Goal: Find specific page/section: Find specific page/section

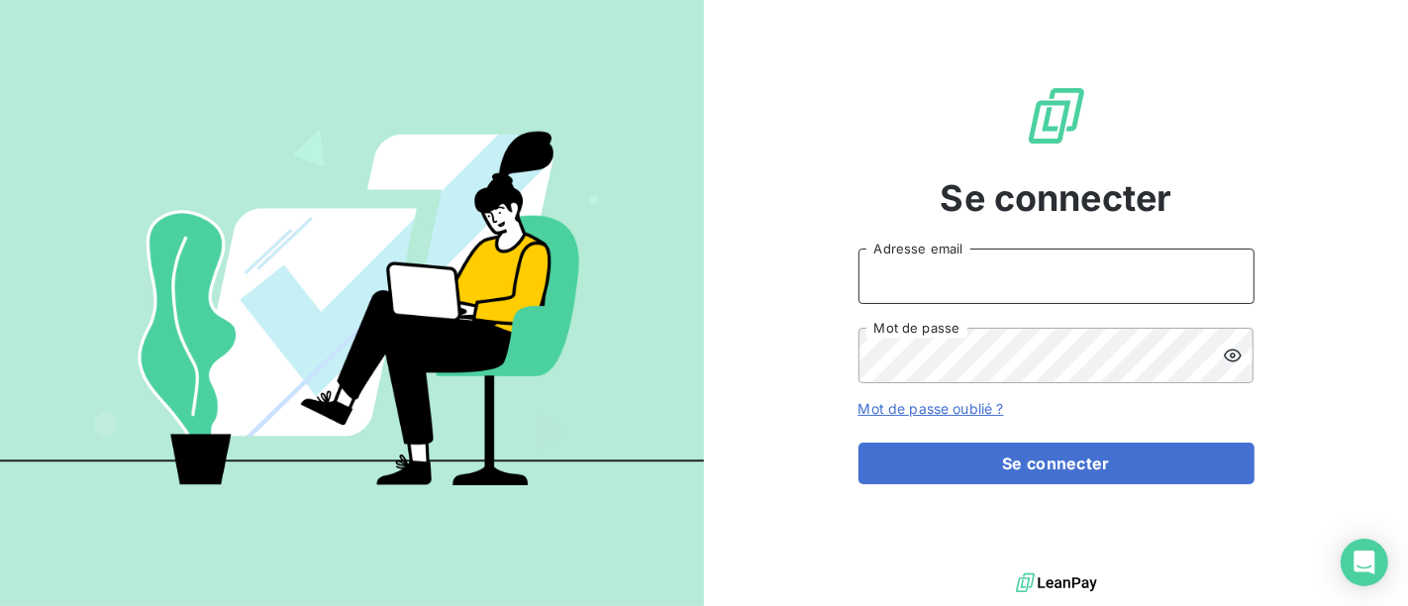
click at [993, 278] on input "Adresse email" at bounding box center [1057, 276] width 396 height 55
type input "[EMAIL_ADDRESS][DOMAIN_NAME]"
click at [859, 443] on button "Se connecter" at bounding box center [1057, 464] width 396 height 42
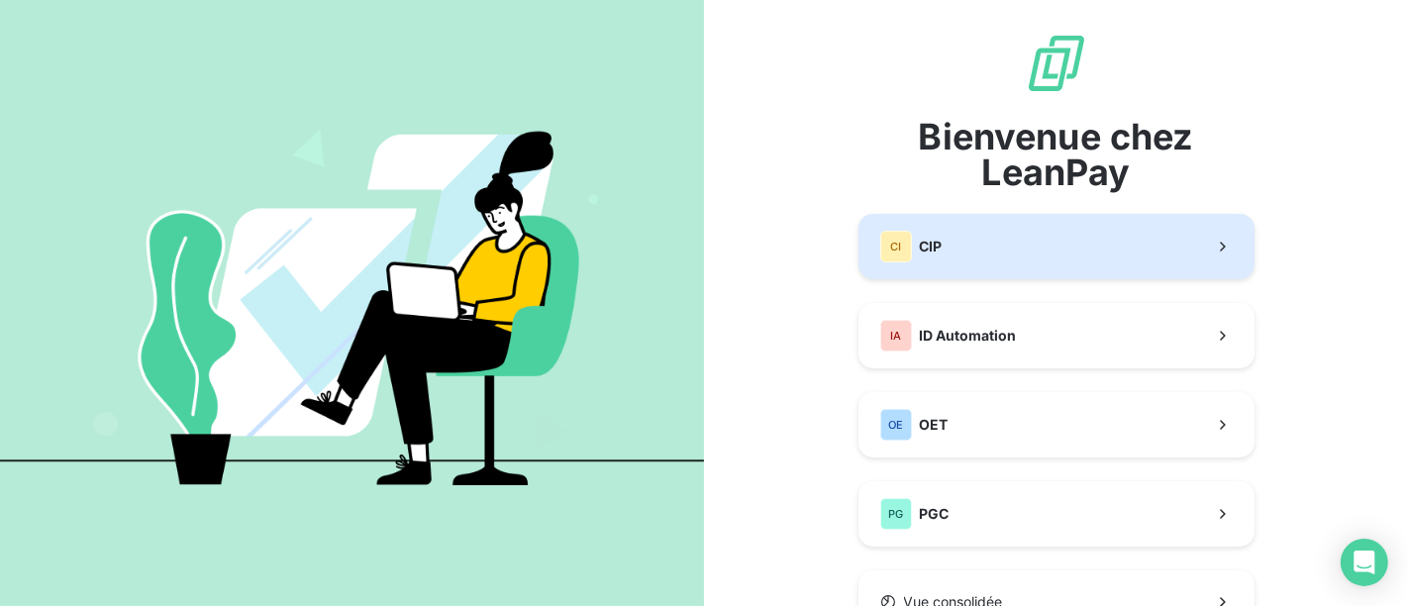
click at [958, 254] on button "CI CIP" at bounding box center [1057, 246] width 396 height 65
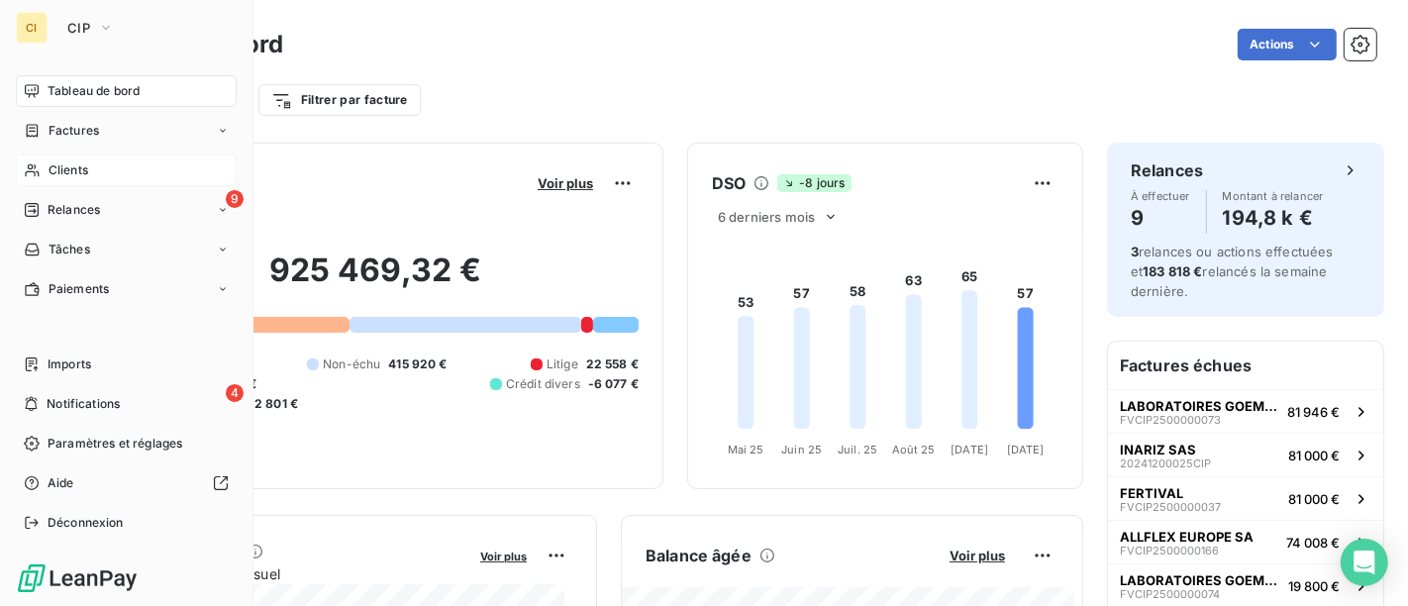
click at [61, 168] on span "Clients" at bounding box center [69, 170] width 40 height 18
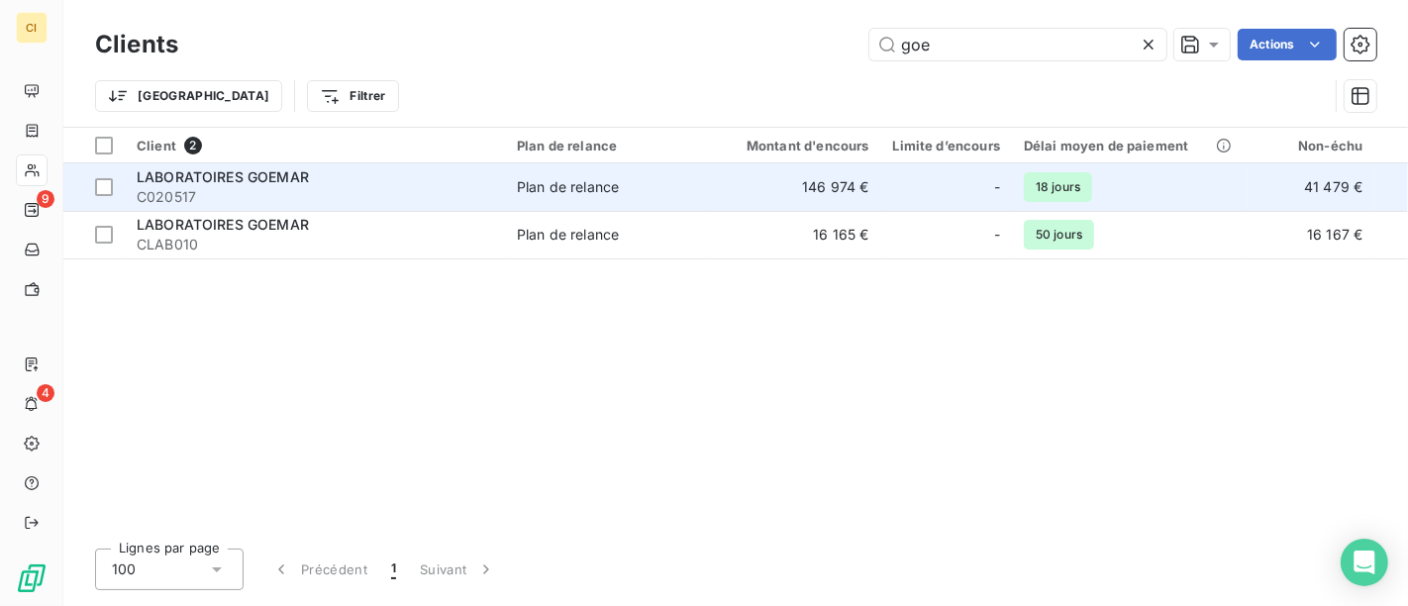
type input "goe"
click at [684, 189] on span "Plan de relance" at bounding box center [608, 187] width 182 height 20
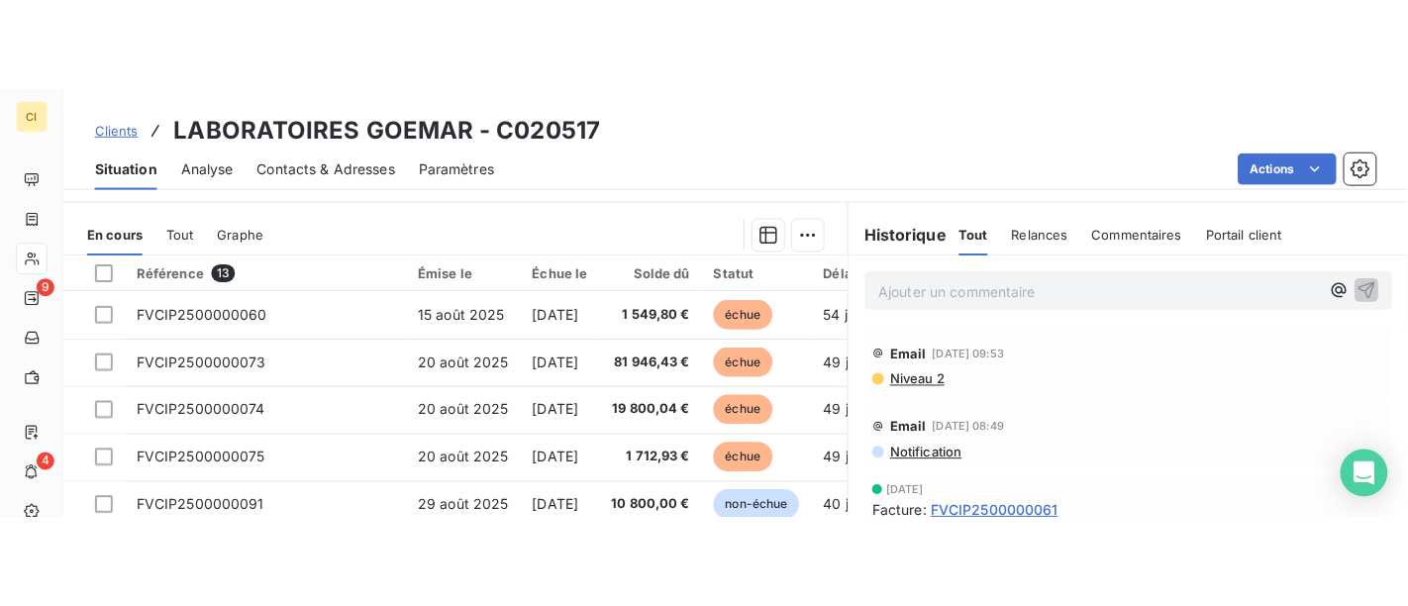
scroll to position [34, 0]
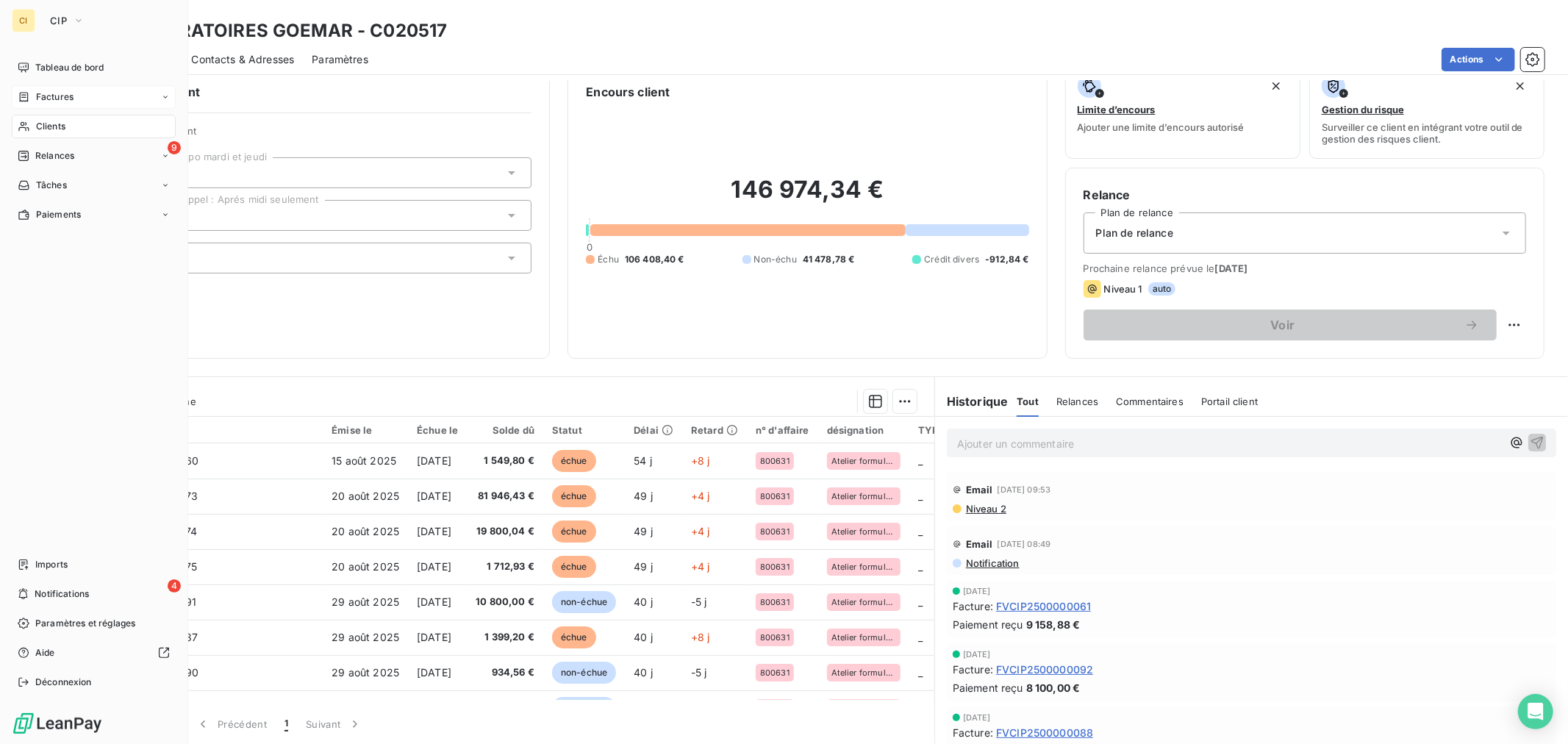
click at [39, 98] on span "Factures" at bounding box center [55, 97] width 38 height 13
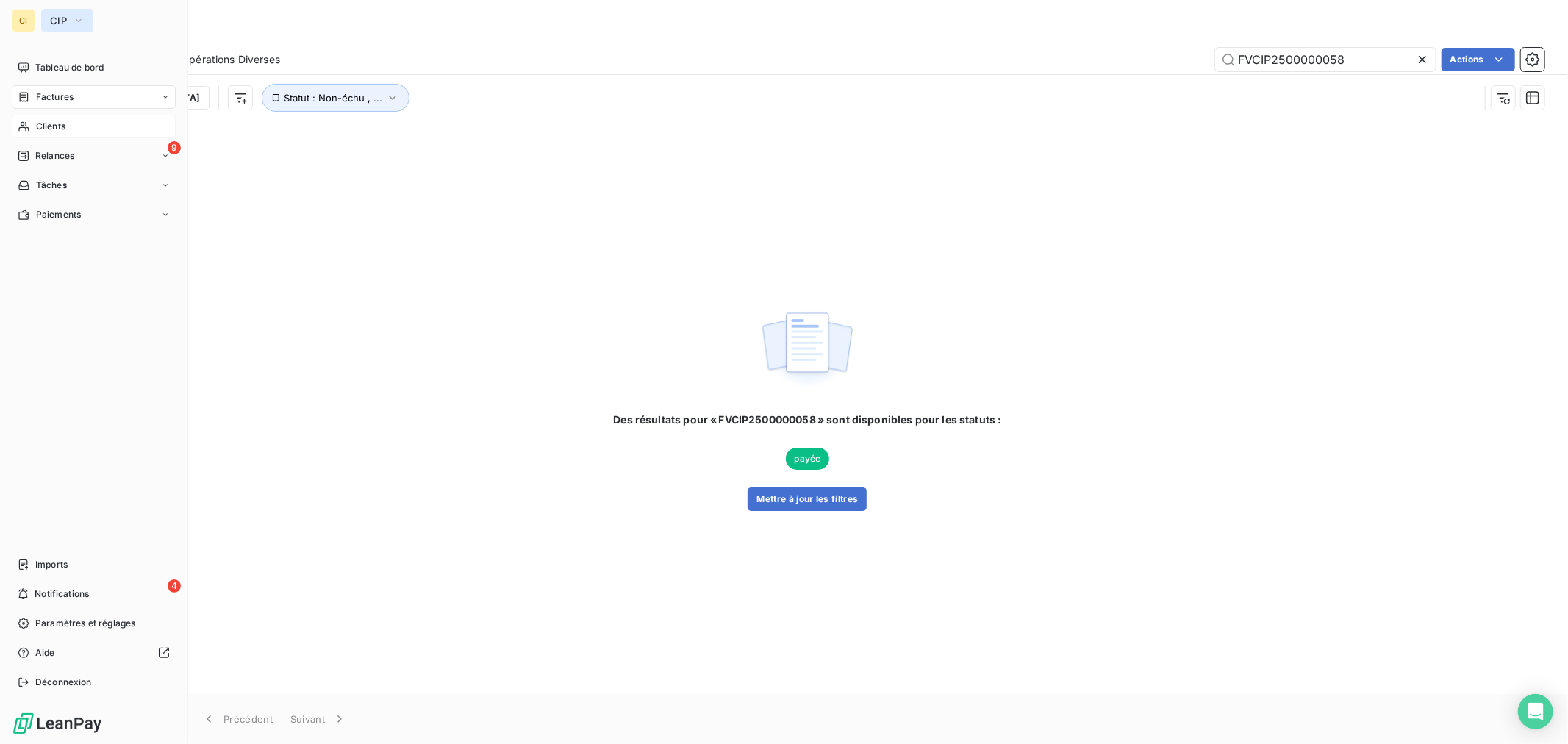
click at [59, 18] on span "CIP" at bounding box center [58, 21] width 17 height 12
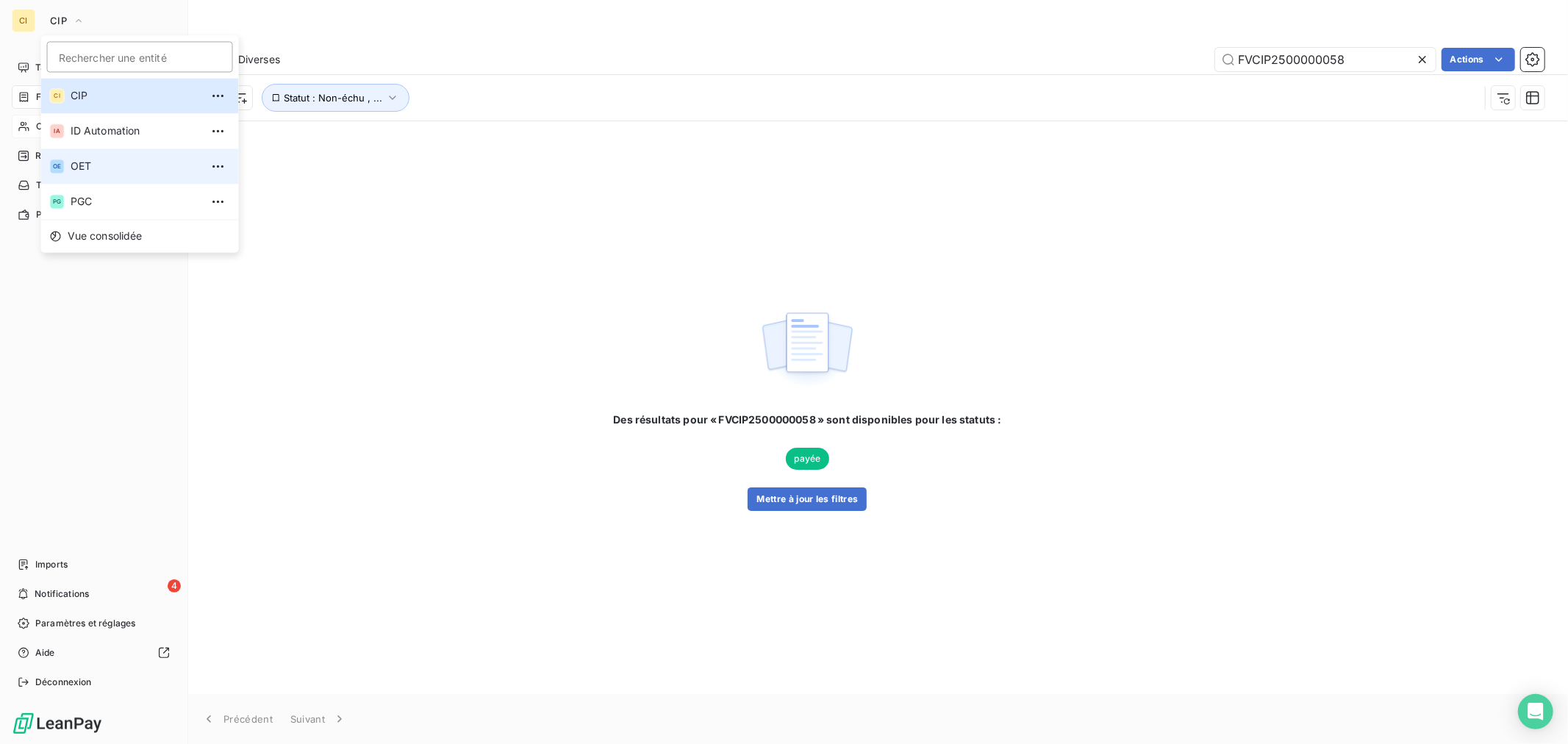
click at [106, 174] on li "OE OET" at bounding box center [140, 166] width 197 height 36
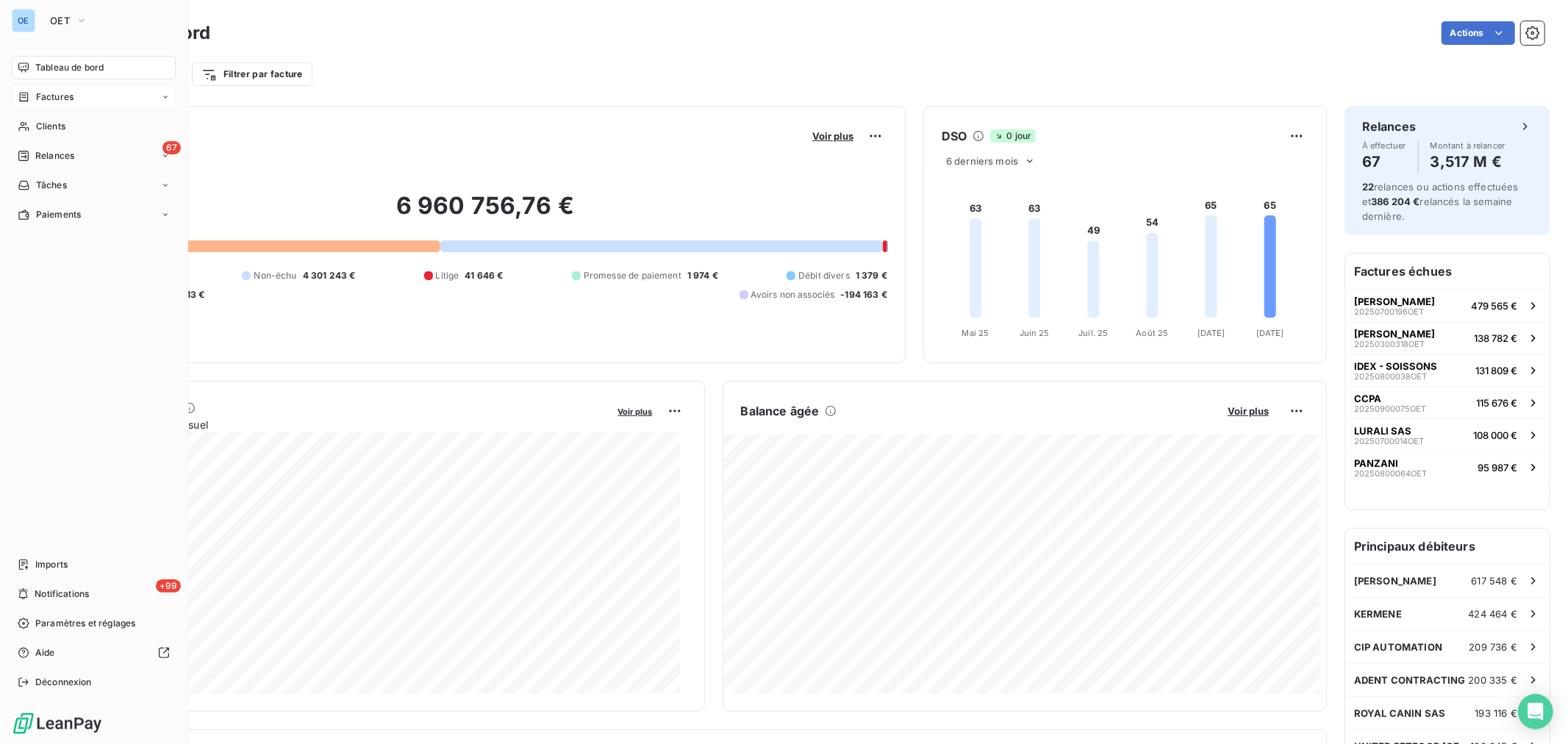
click at [91, 93] on div "Factures" at bounding box center [94, 97] width 164 height 24
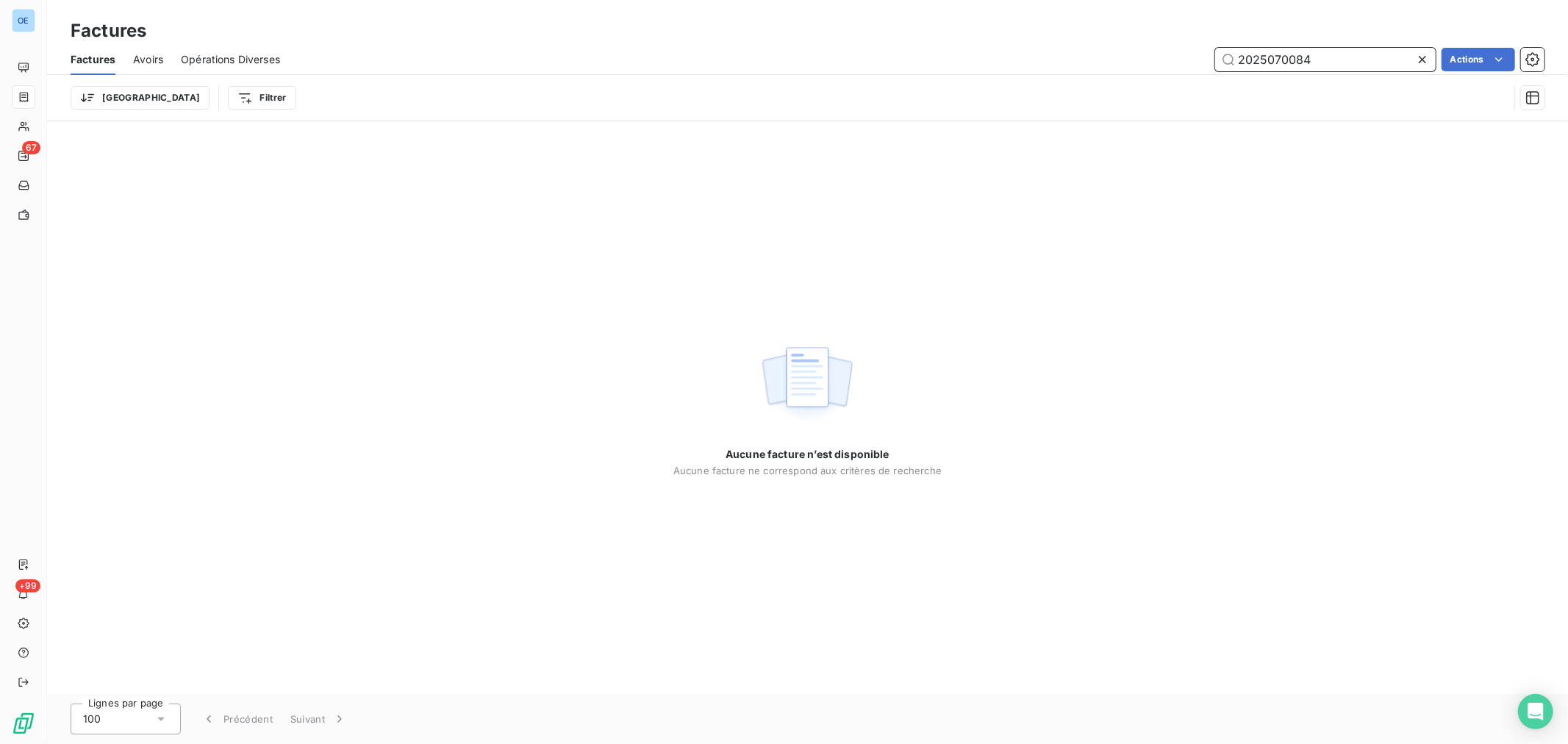
click at [1045, 55] on input "2025070084" at bounding box center [1325, 59] width 220 height 24
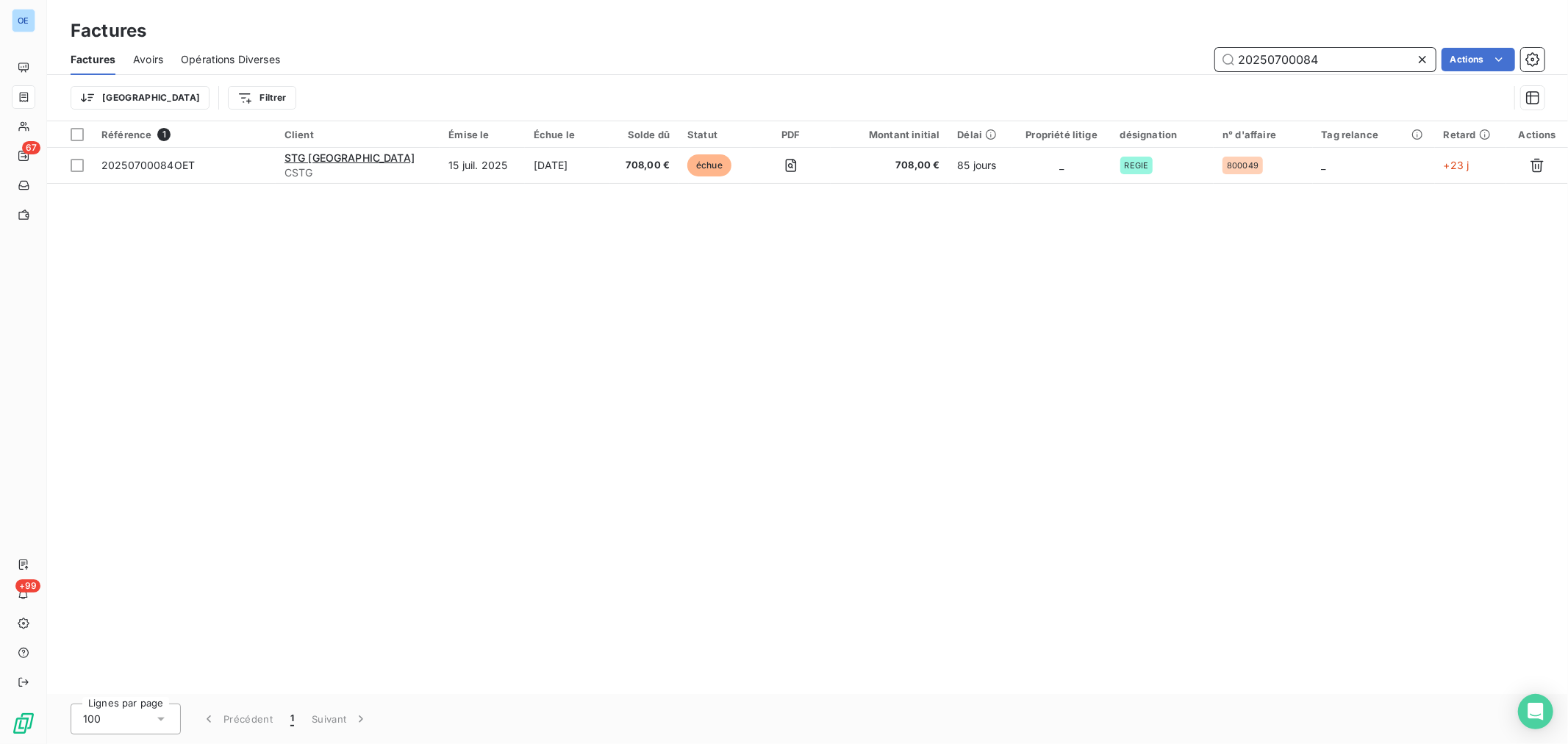
click at [1045, 54] on input "20250700084" at bounding box center [1325, 59] width 220 height 24
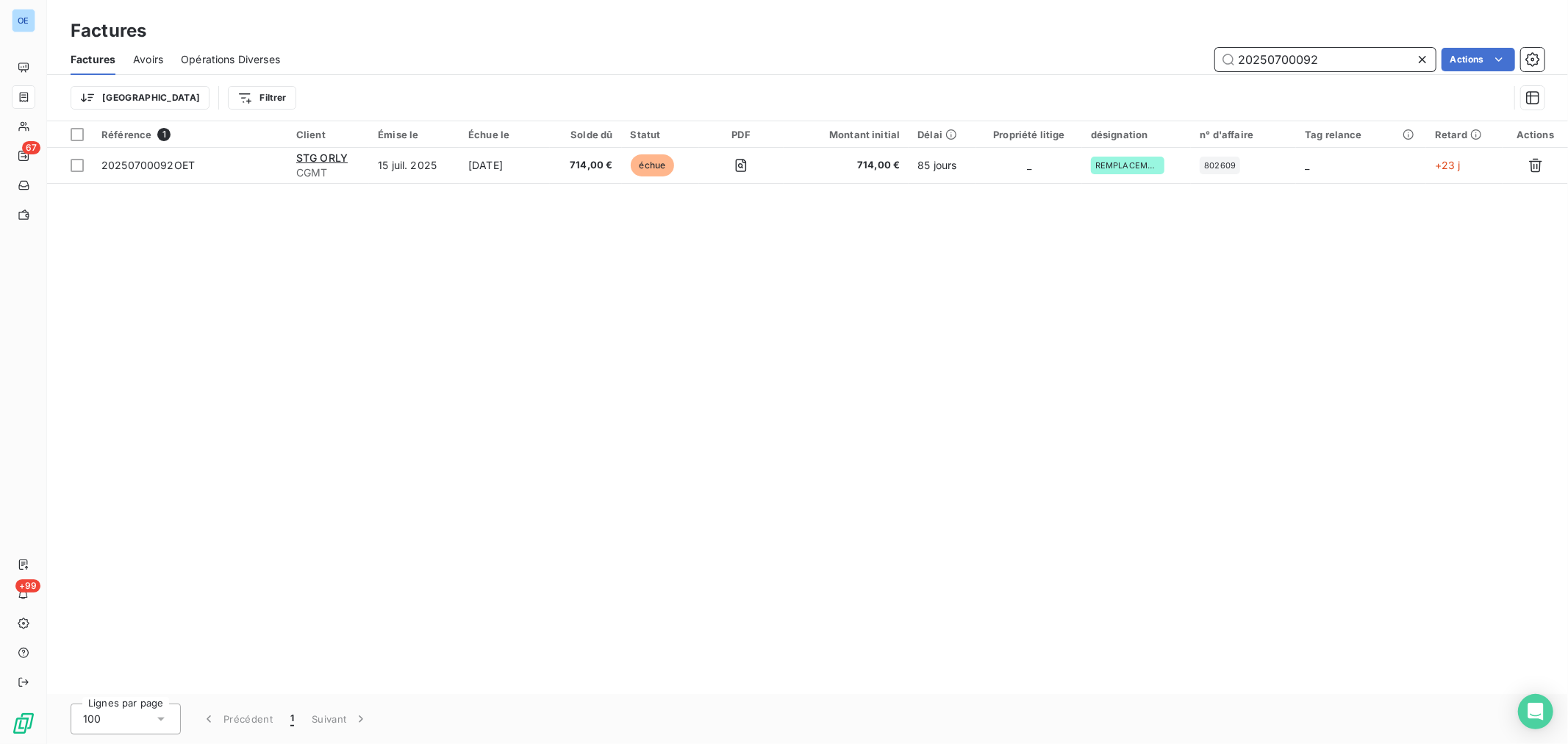
type input "20250700092"
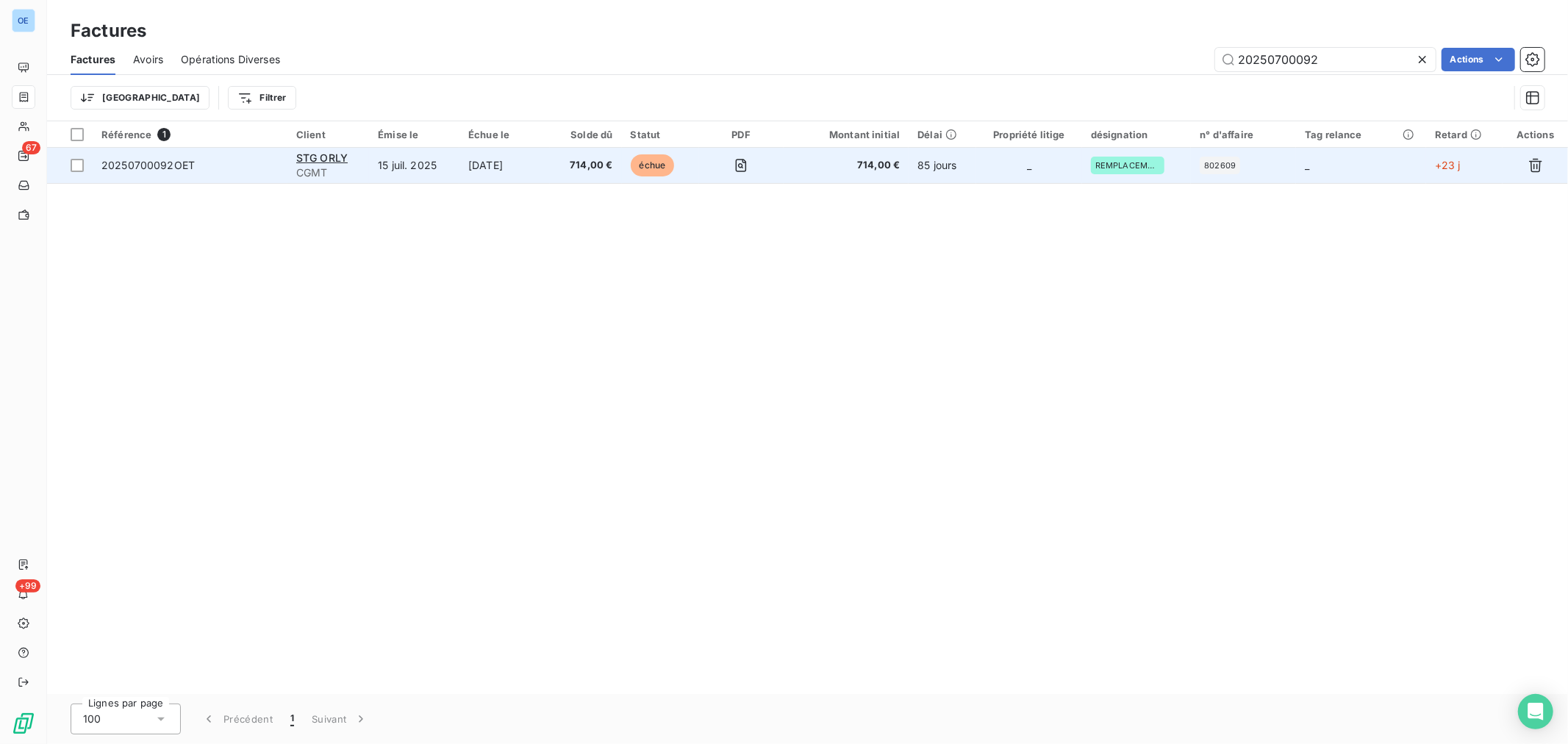
click at [1022, 168] on td "_" at bounding box center [1029, 166] width 106 height 36
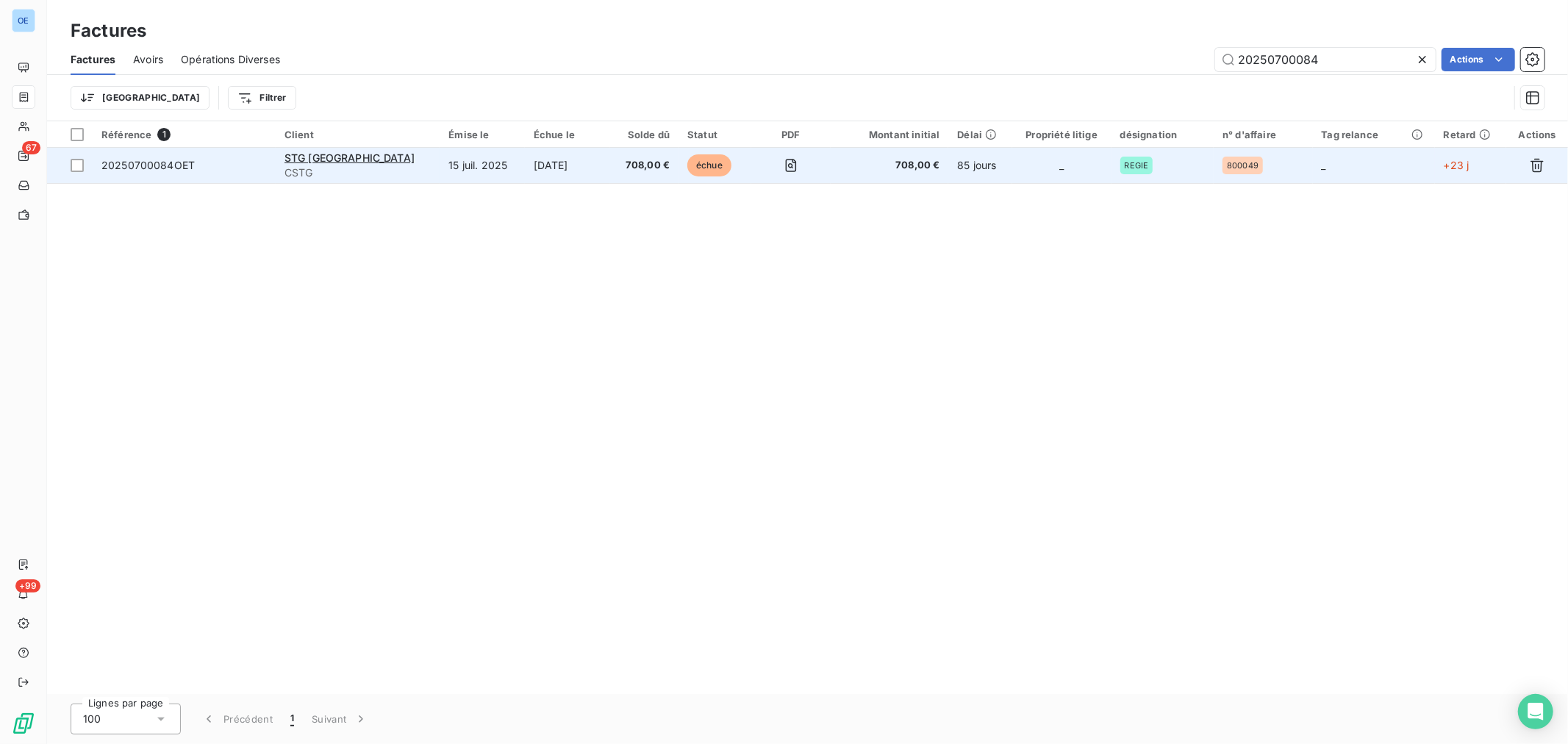
type input "20250700084"
click at [1013, 172] on td "_" at bounding box center [1062, 166] width 99 height 36
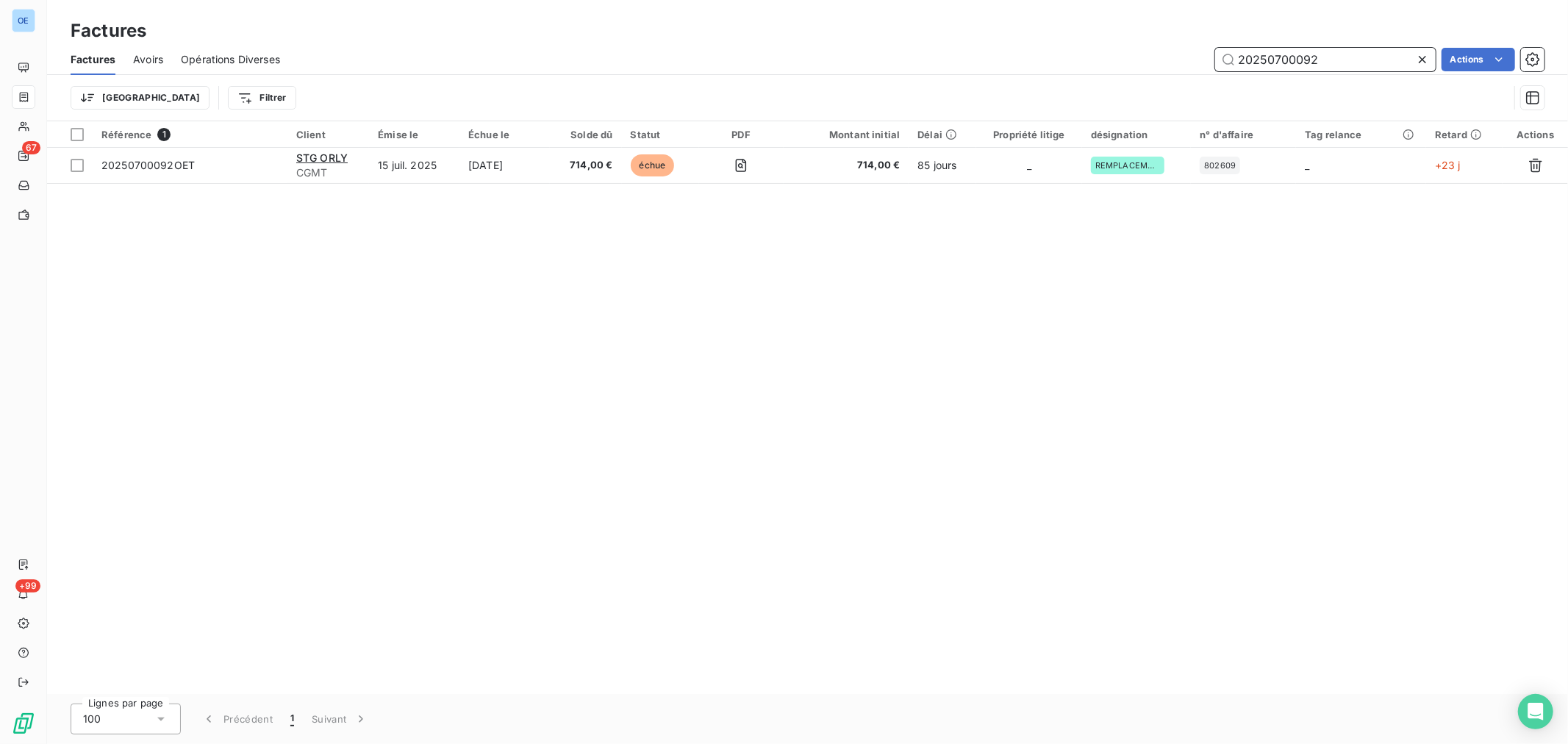
drag, startPoint x: 1330, startPoint y: 53, endPoint x: 1270, endPoint y: 68, distance: 61.8
click at [1045, 68] on input "20250700092" at bounding box center [1325, 59] width 220 height 24
drag, startPoint x: 1339, startPoint y: 57, endPoint x: 1312, endPoint y: 65, distance: 28.2
click at [1045, 65] on input "20250600236" at bounding box center [1325, 59] width 220 height 24
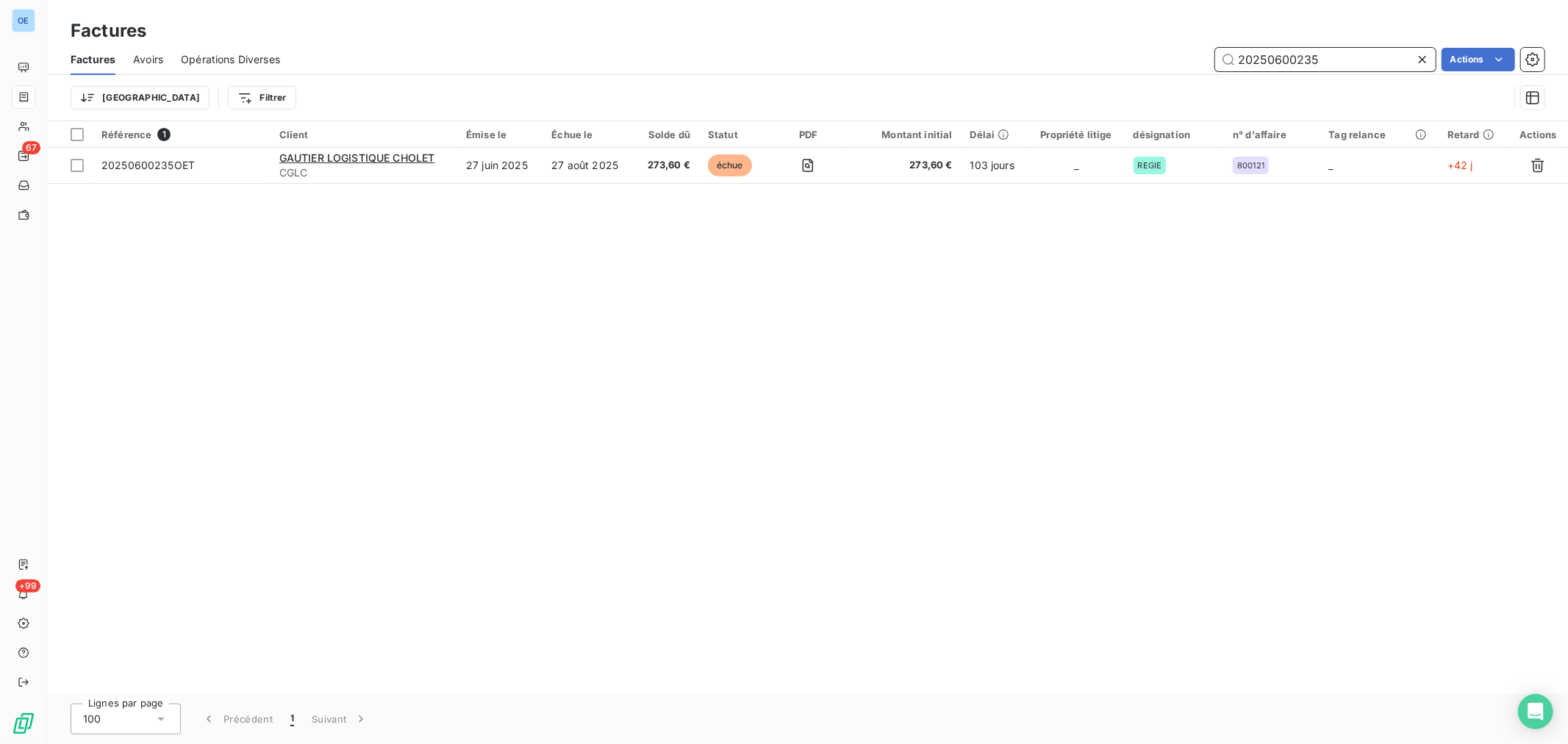
type input "20250600235"
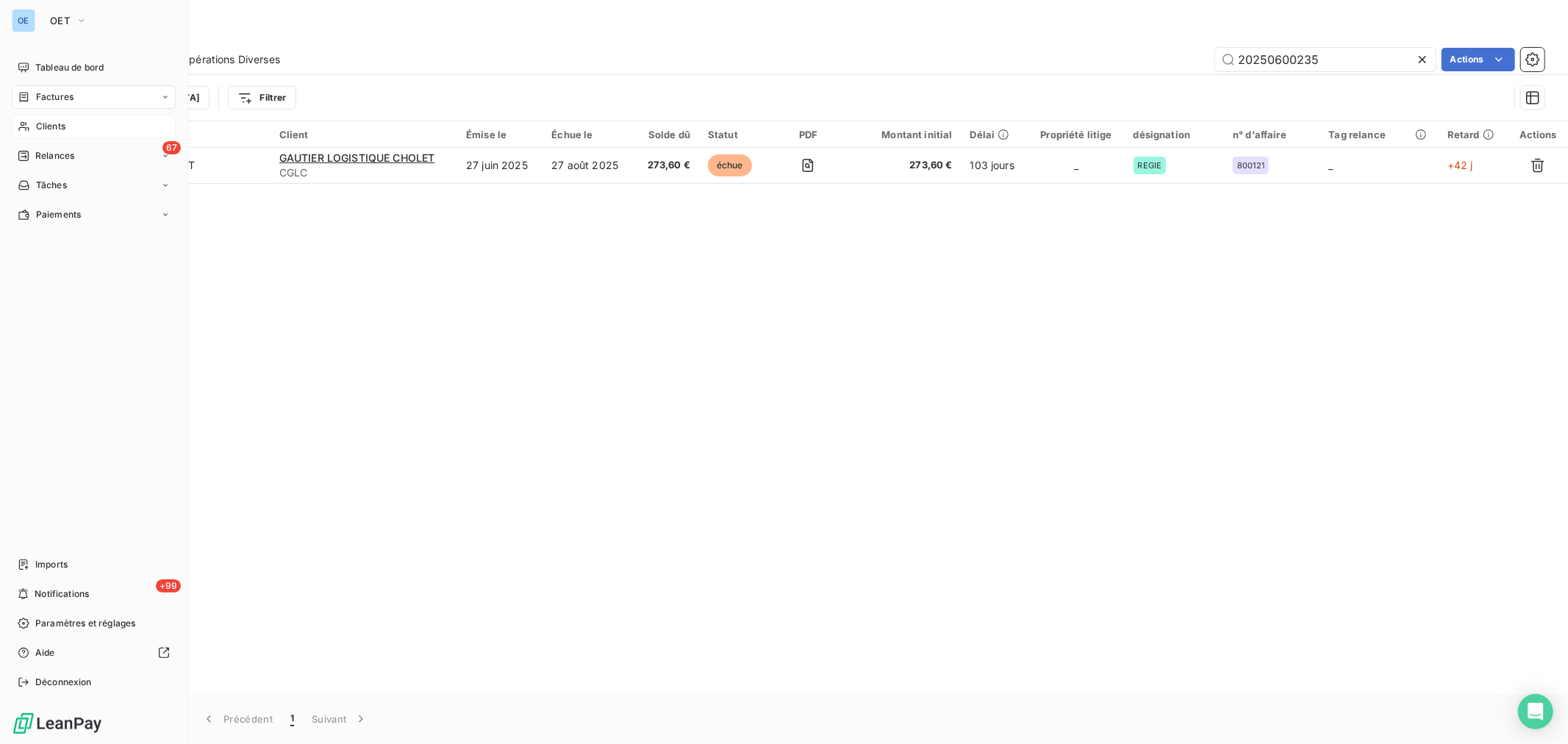
click at [51, 117] on div "Clients" at bounding box center [94, 126] width 164 height 24
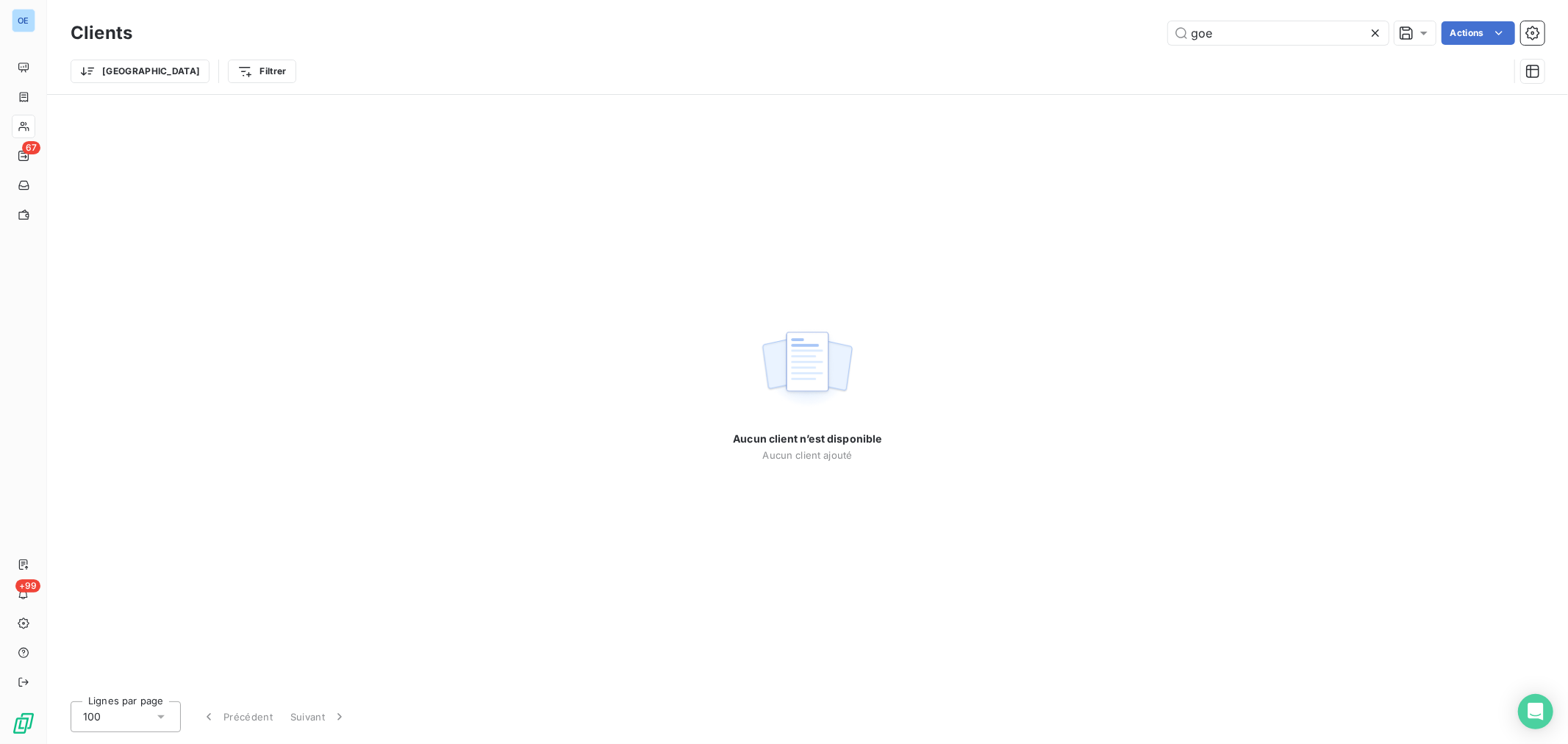
drag, startPoint x: 1255, startPoint y: 28, endPoint x: 1096, endPoint y: 38, distance: 159.3
click at [1045, 38] on div "goe Actions" at bounding box center [847, 33] width 1395 height 24
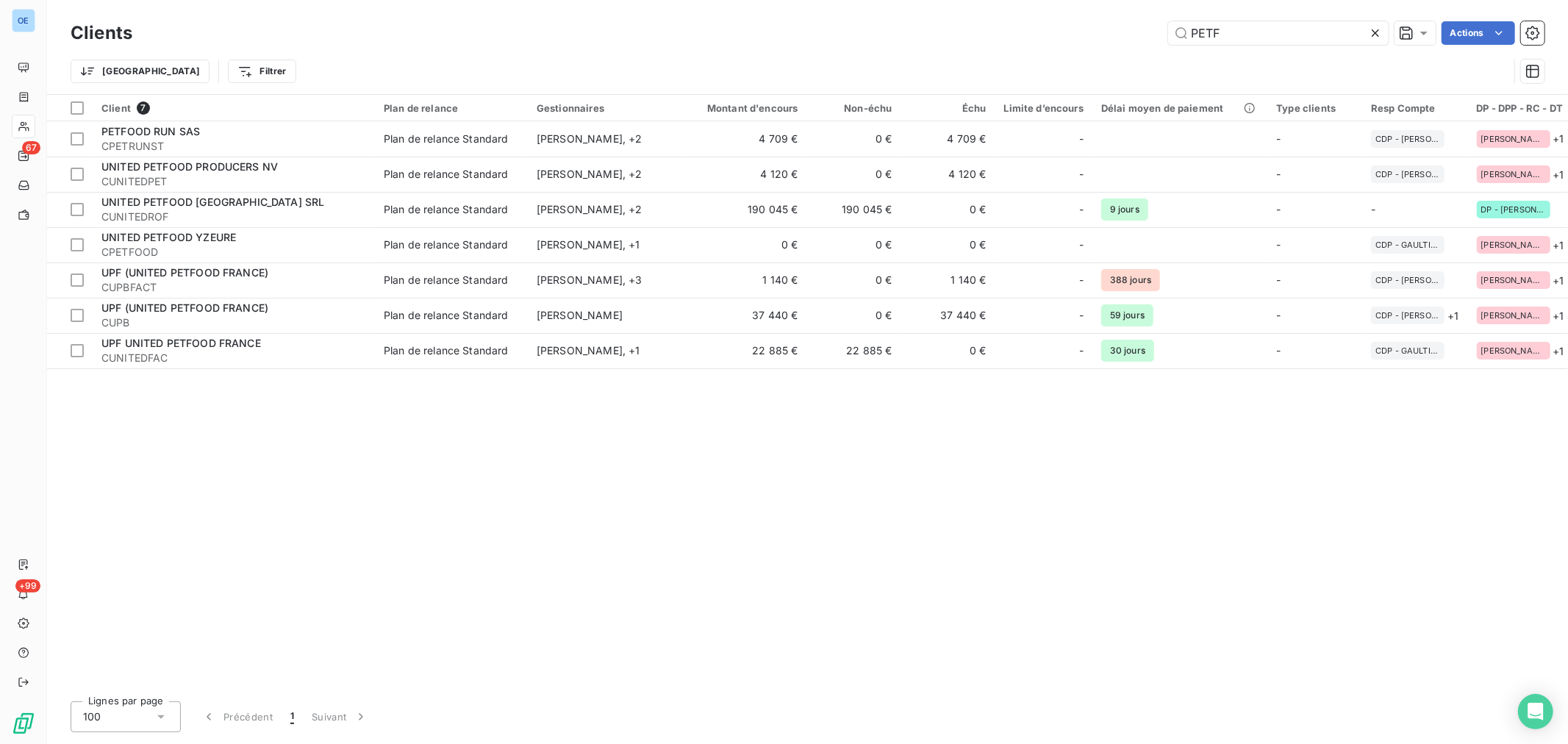
type input "PETF"
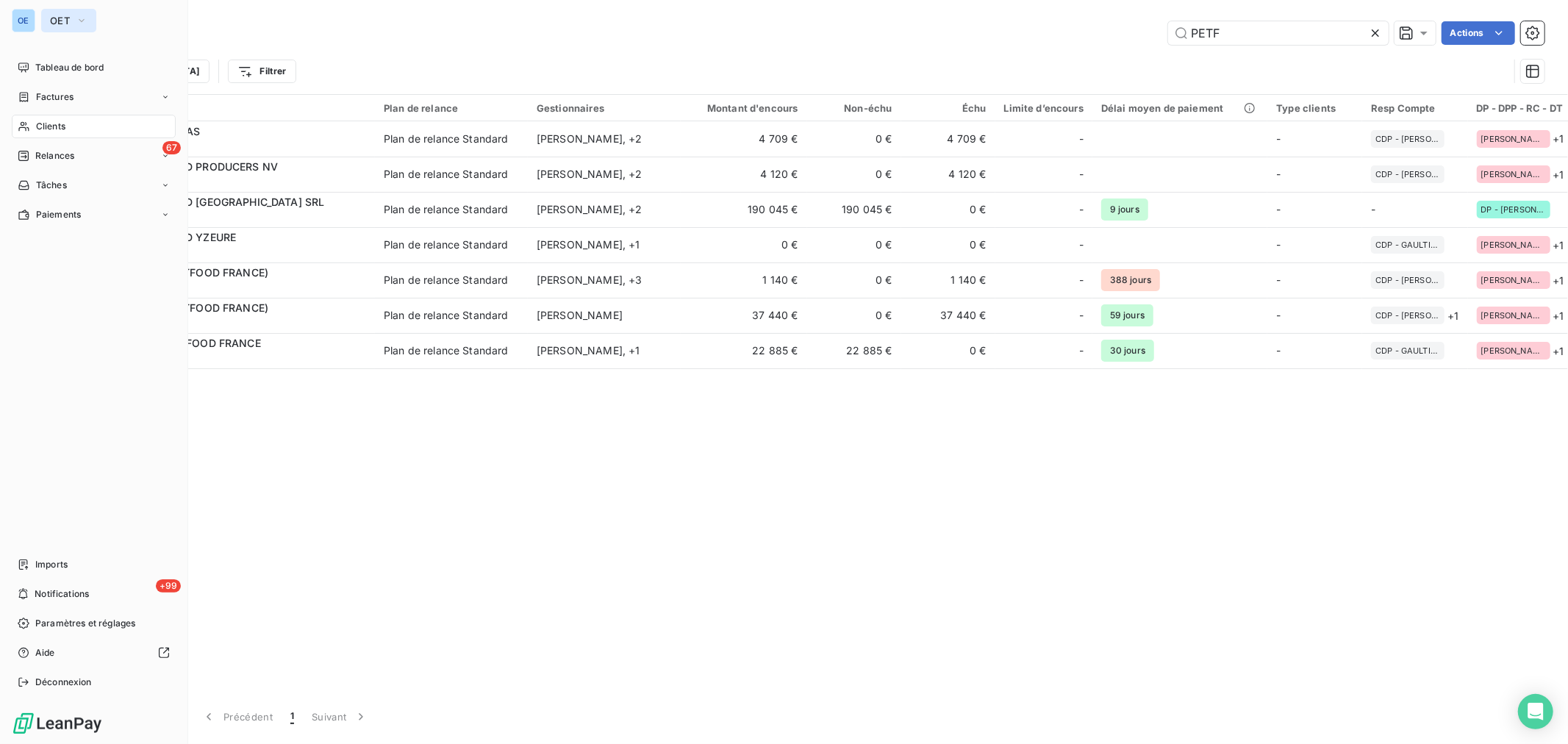
click at [42, 16] on button "OET" at bounding box center [68, 21] width 55 height 24
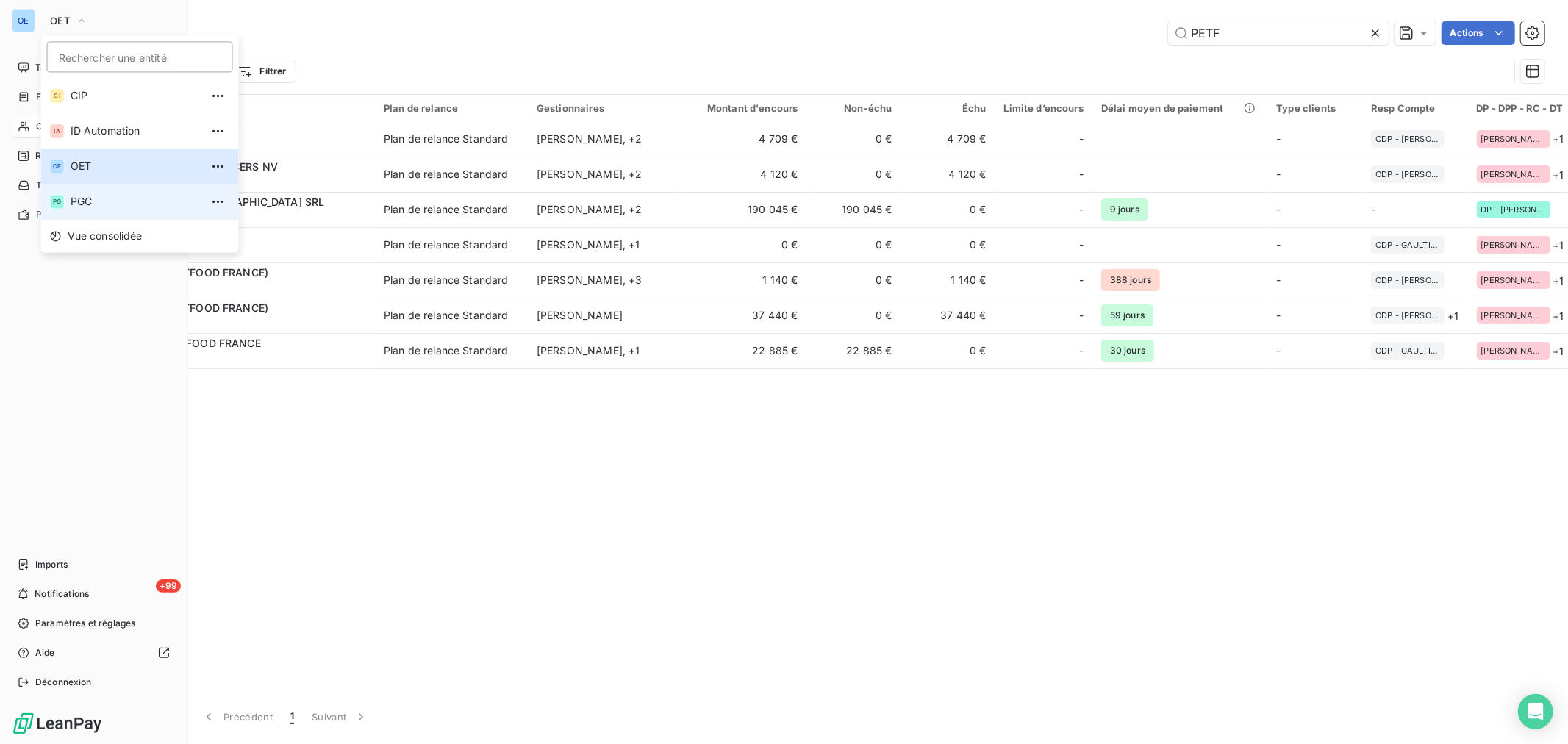
click at [99, 197] on span "PGC" at bounding box center [135, 201] width 130 height 15
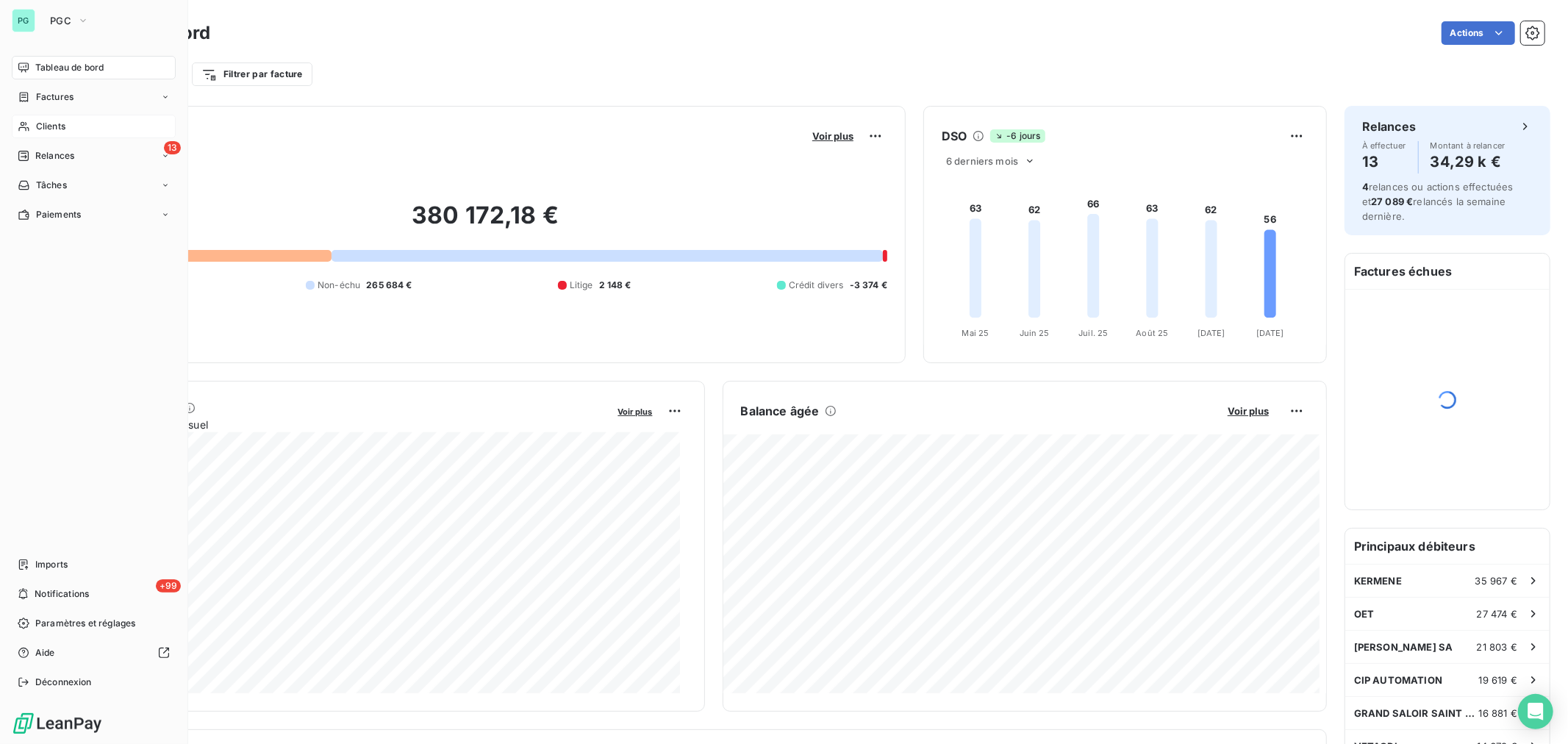
click at [94, 119] on div "Clients" at bounding box center [94, 126] width 164 height 24
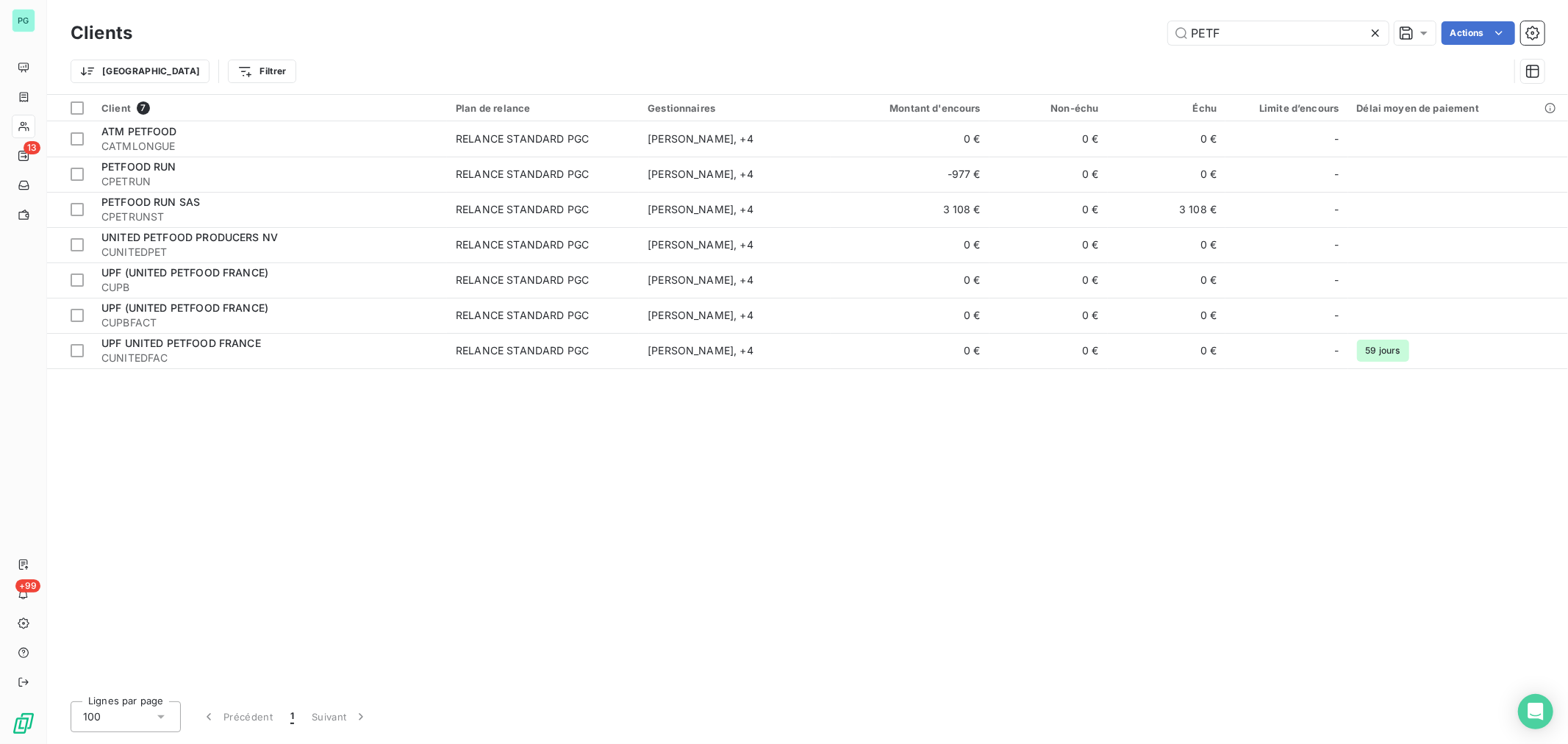
drag, startPoint x: 1254, startPoint y: 39, endPoint x: 1056, endPoint y: 13, distance: 199.7
click at [1045, 13] on div "Clients PETF Actions Trier Filtrer" at bounding box center [807, 47] width 1521 height 94
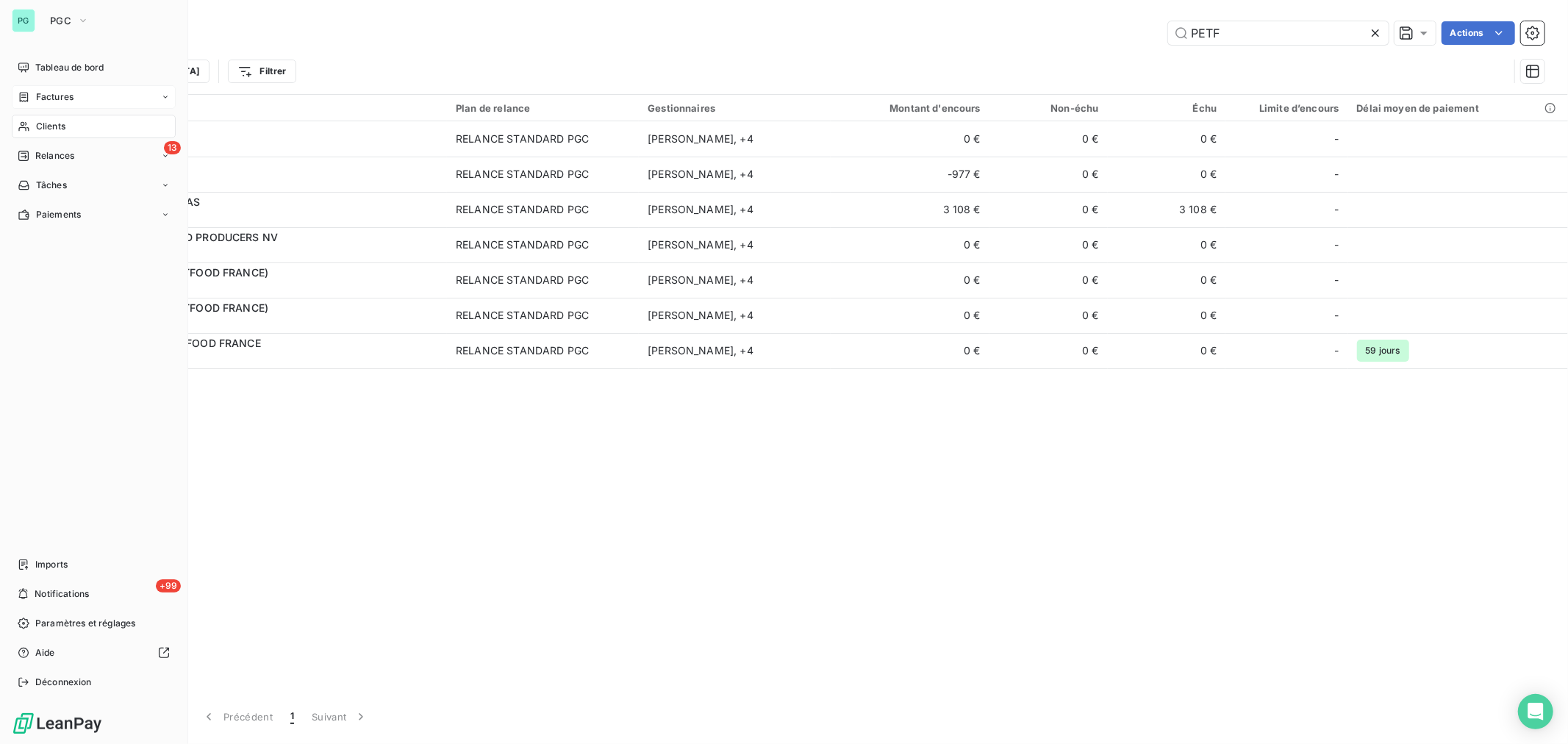
click at [68, 99] on span "Factures" at bounding box center [55, 97] width 38 height 13
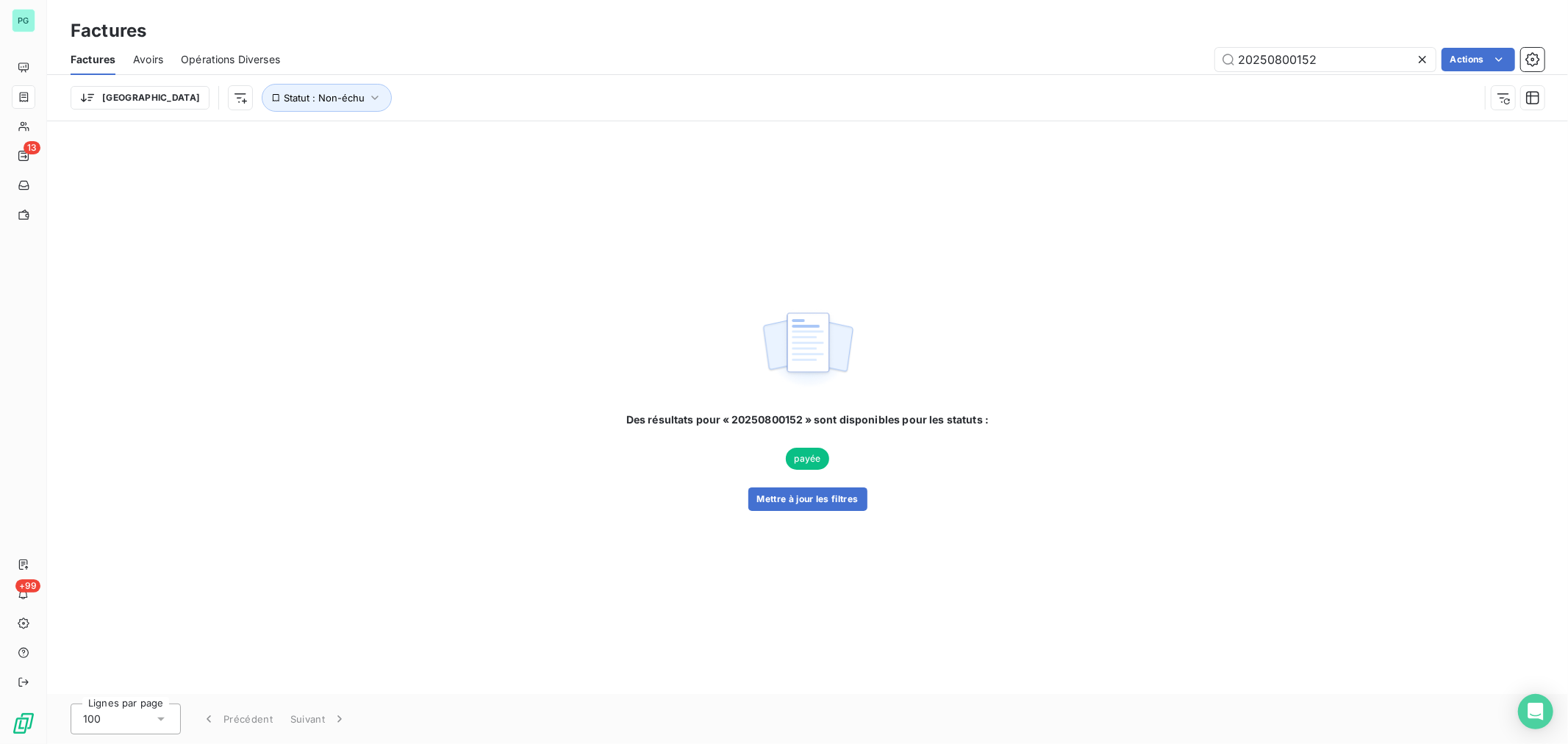
drag, startPoint x: 1365, startPoint y: 57, endPoint x: 1299, endPoint y: 75, distance: 68.4
click at [1045, 75] on div "Factures Avoirs Opérations Diverses 20250800152 Actions Trier Statut : Non-échu" at bounding box center [807, 82] width 1521 height 76
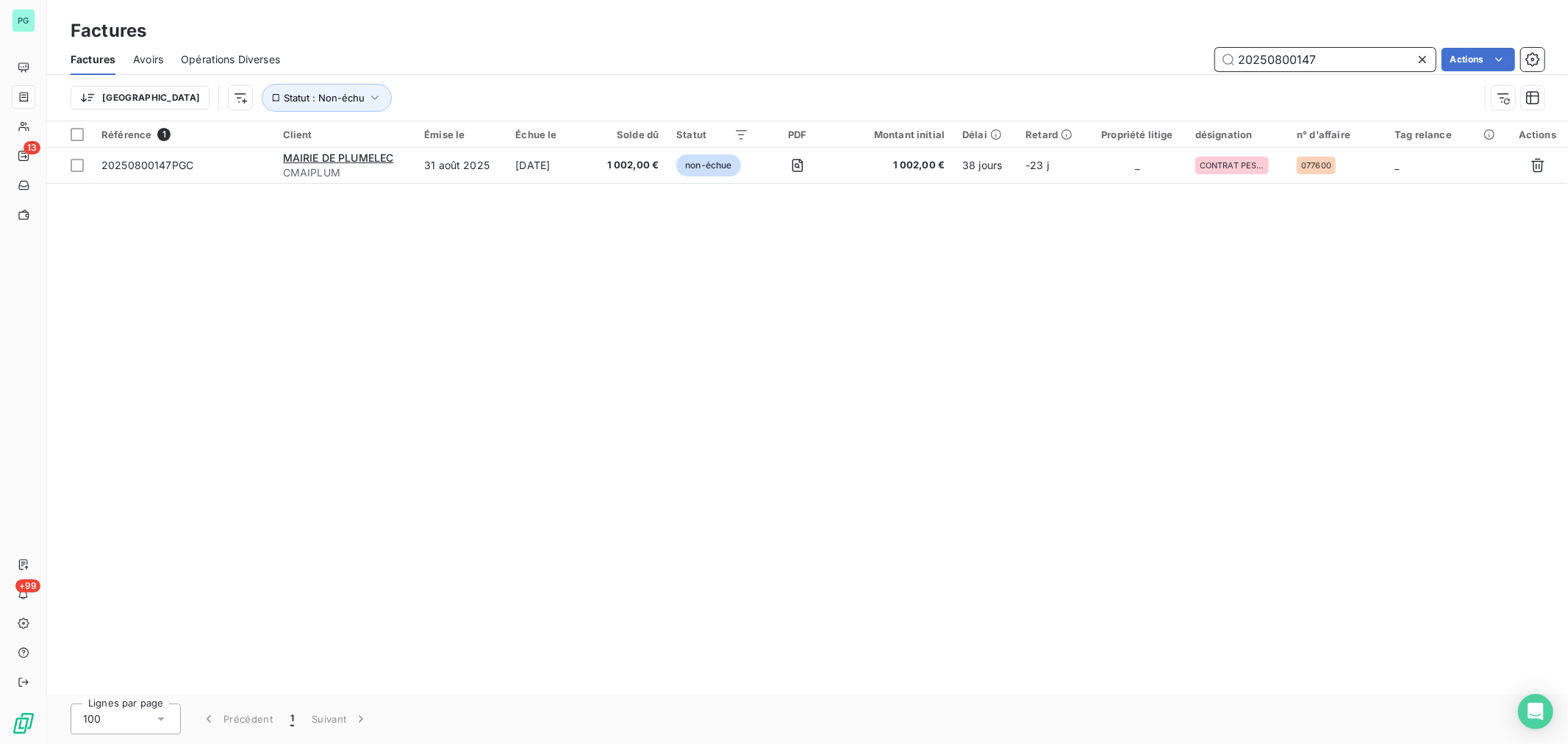
drag, startPoint x: 1331, startPoint y: 56, endPoint x: 1274, endPoint y: 74, distance: 59.8
click at [1045, 74] on div "Factures Avoirs Opérations Diverses 20250800147 Actions" at bounding box center [807, 59] width 1521 height 31
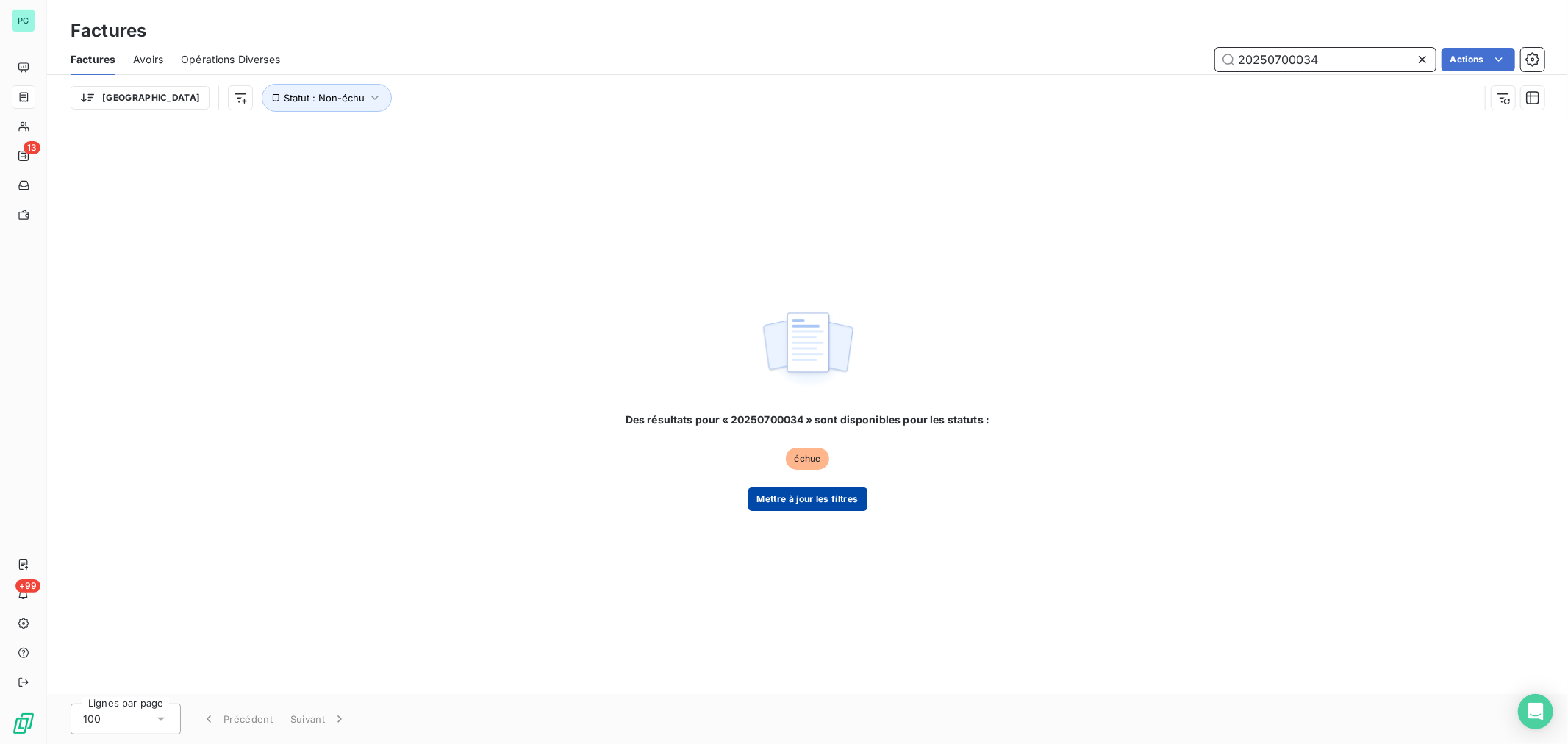
type input "20250700034"
click at [849, 449] on button "Mettre à jour les filtres" at bounding box center [808, 500] width 119 height 24
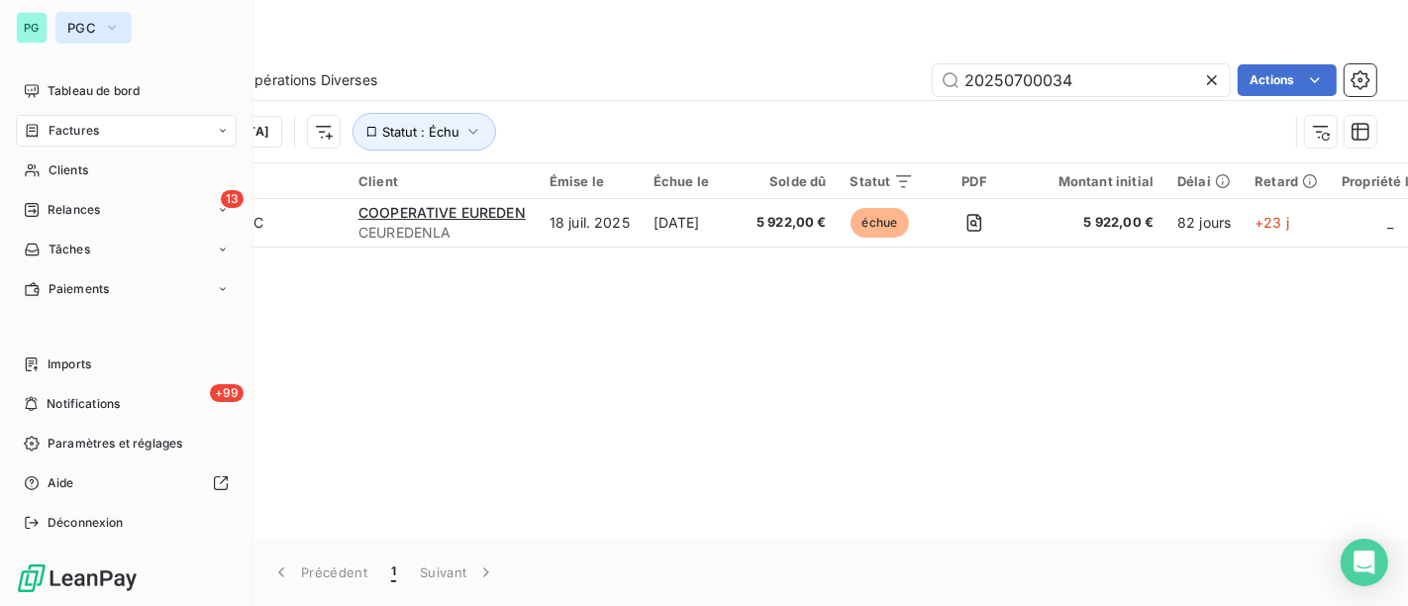
click at [79, 14] on button "PGC" at bounding box center [93, 28] width 76 height 32
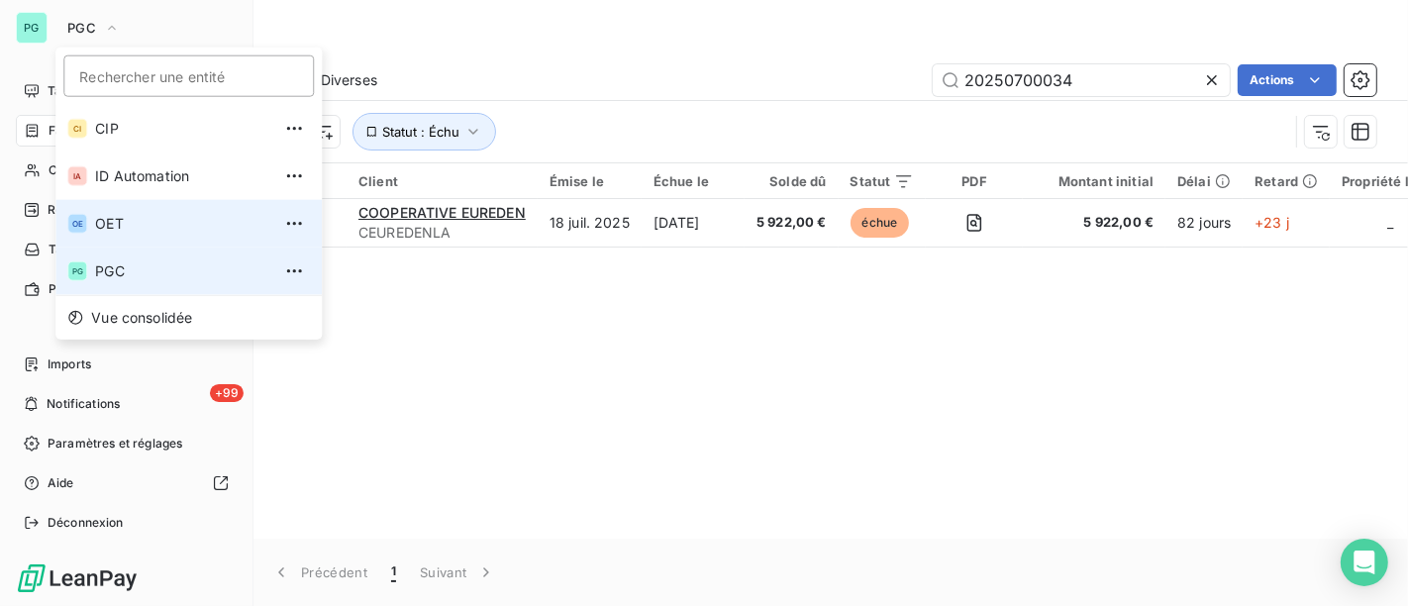
click at [125, 248] on li "PG PGC" at bounding box center [188, 272] width 266 height 48
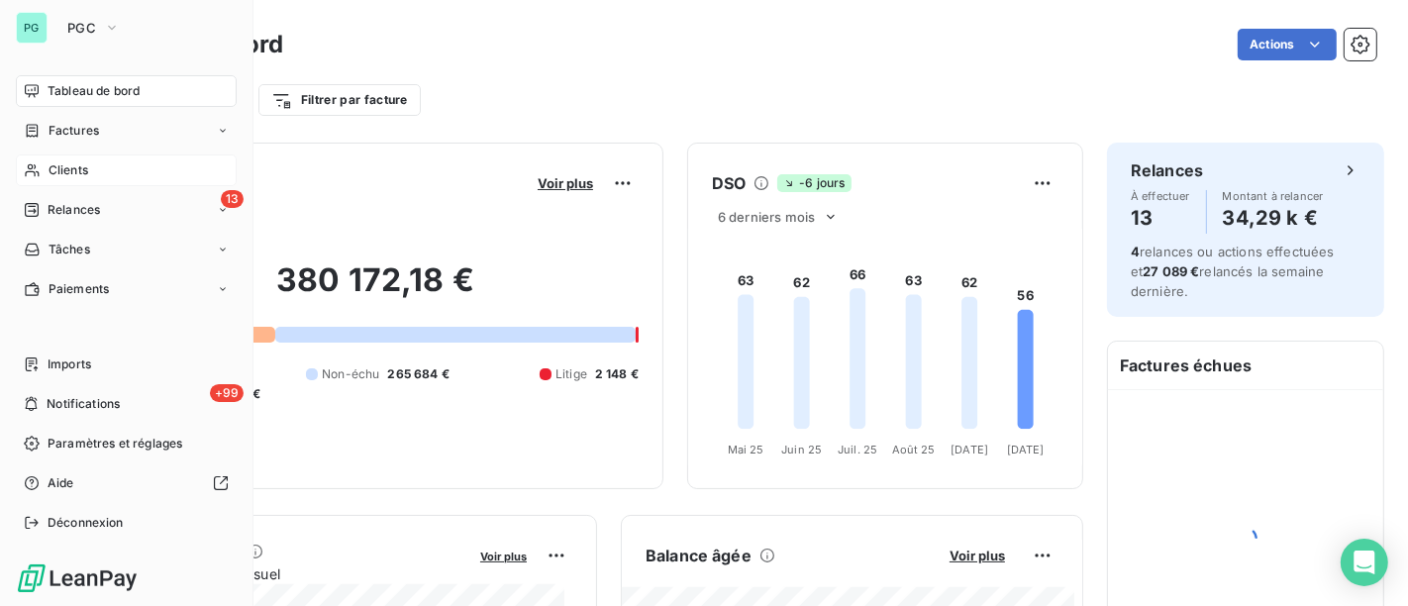
click at [74, 165] on span "Clients" at bounding box center [69, 170] width 40 height 18
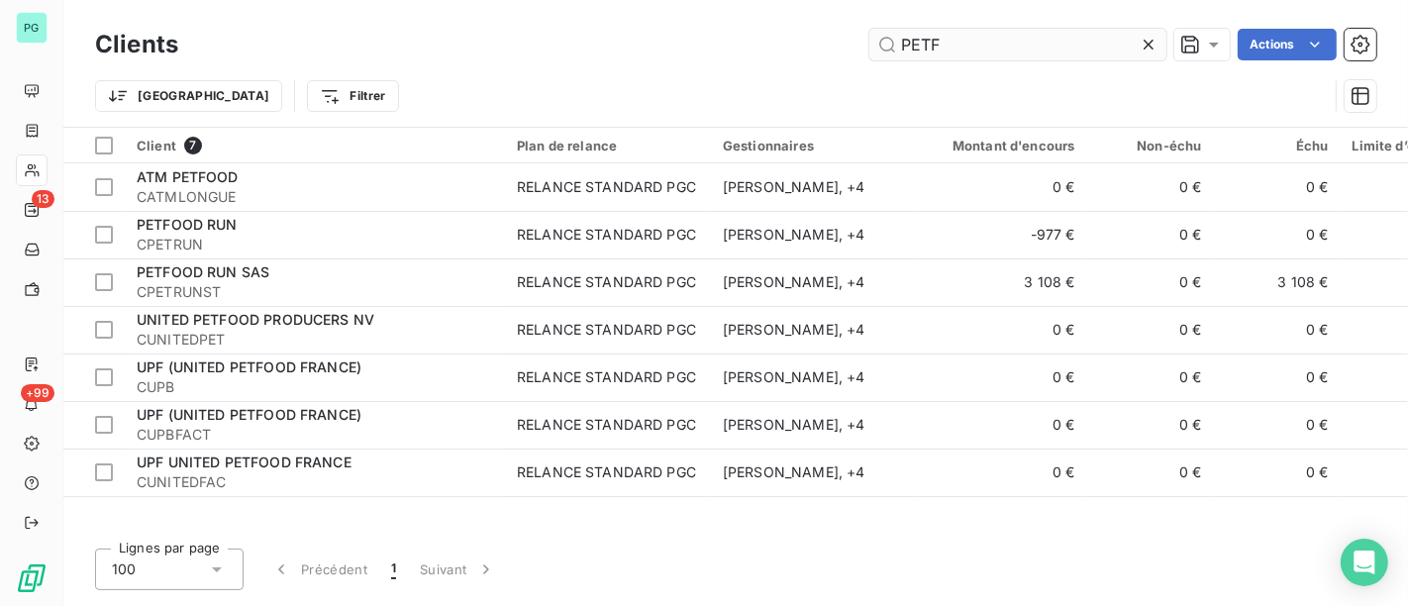
drag, startPoint x: 960, startPoint y: 47, endPoint x: 875, endPoint y: 47, distance: 84.2
click at [875, 47] on input "PETF" at bounding box center [1017, 45] width 297 height 32
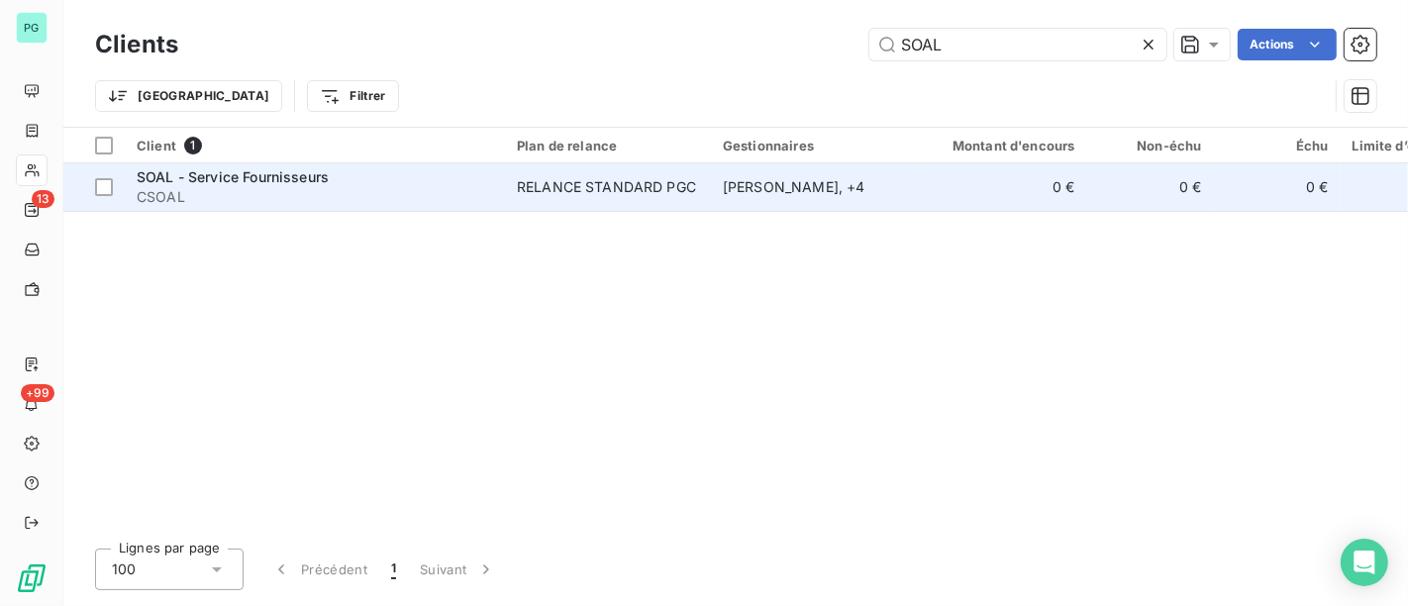
type input "SOAL"
click at [668, 204] on td "RELANCE STANDARD PGC" at bounding box center [608, 187] width 206 height 48
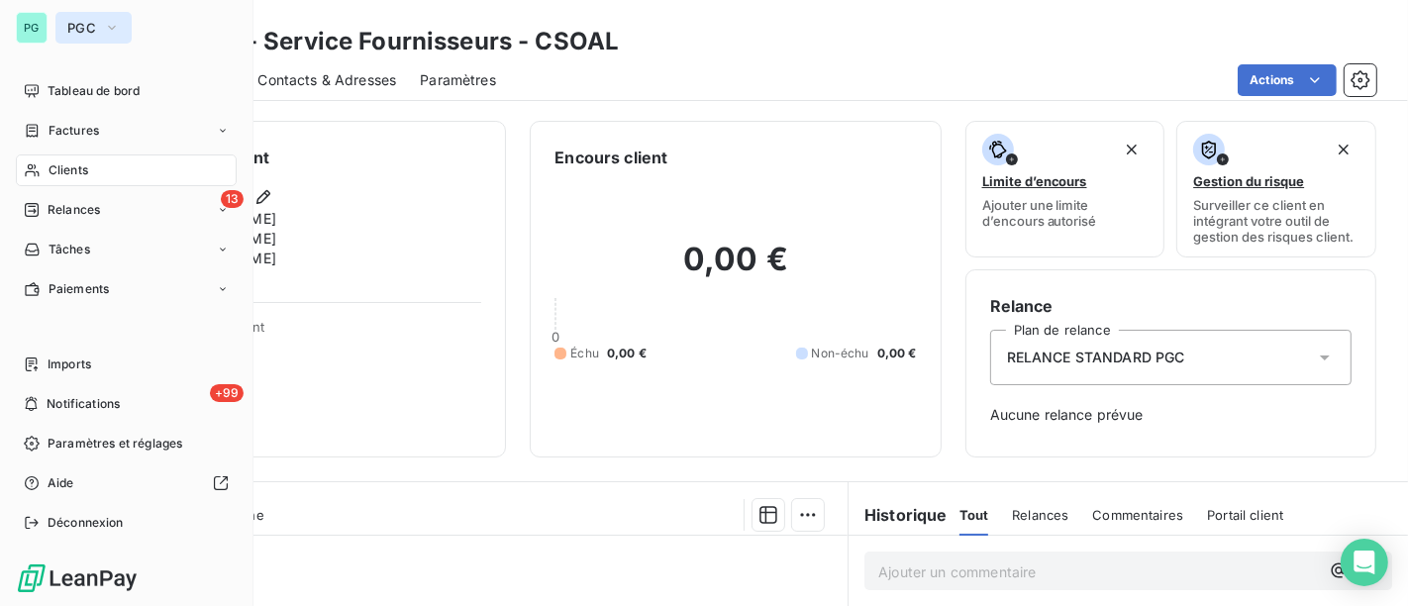
click at [80, 41] on button "PGC" at bounding box center [93, 28] width 76 height 32
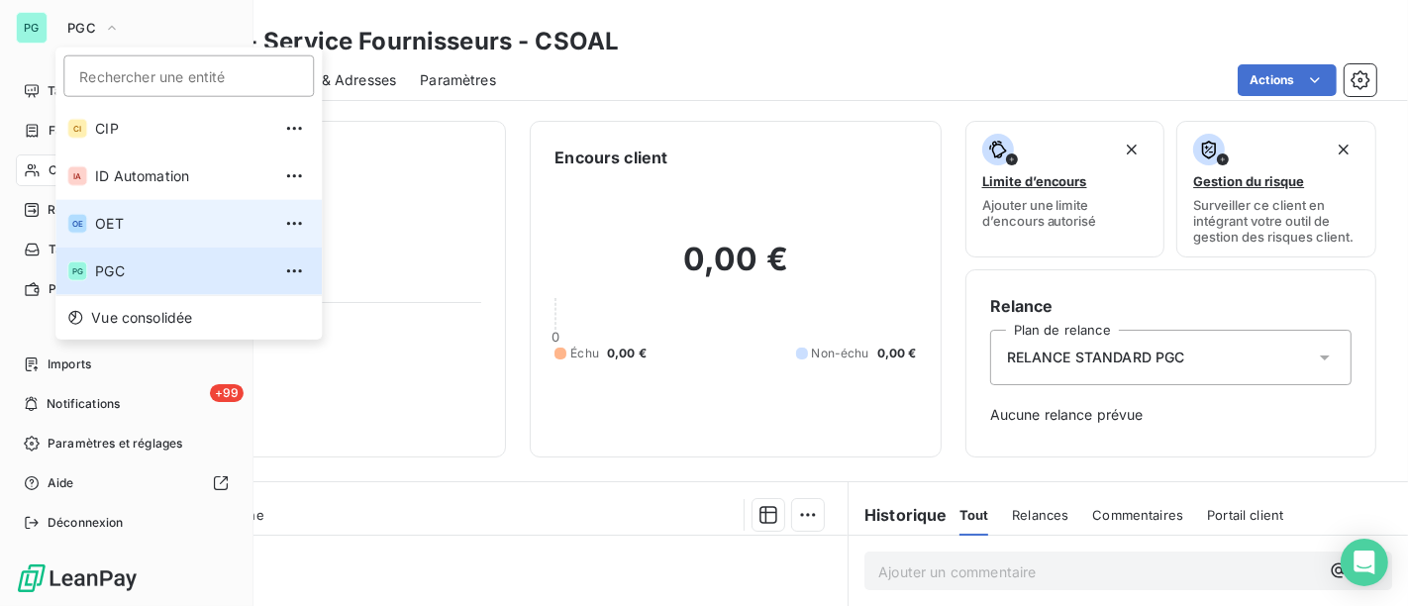
click at [110, 216] on span "OET" at bounding box center [182, 224] width 175 height 20
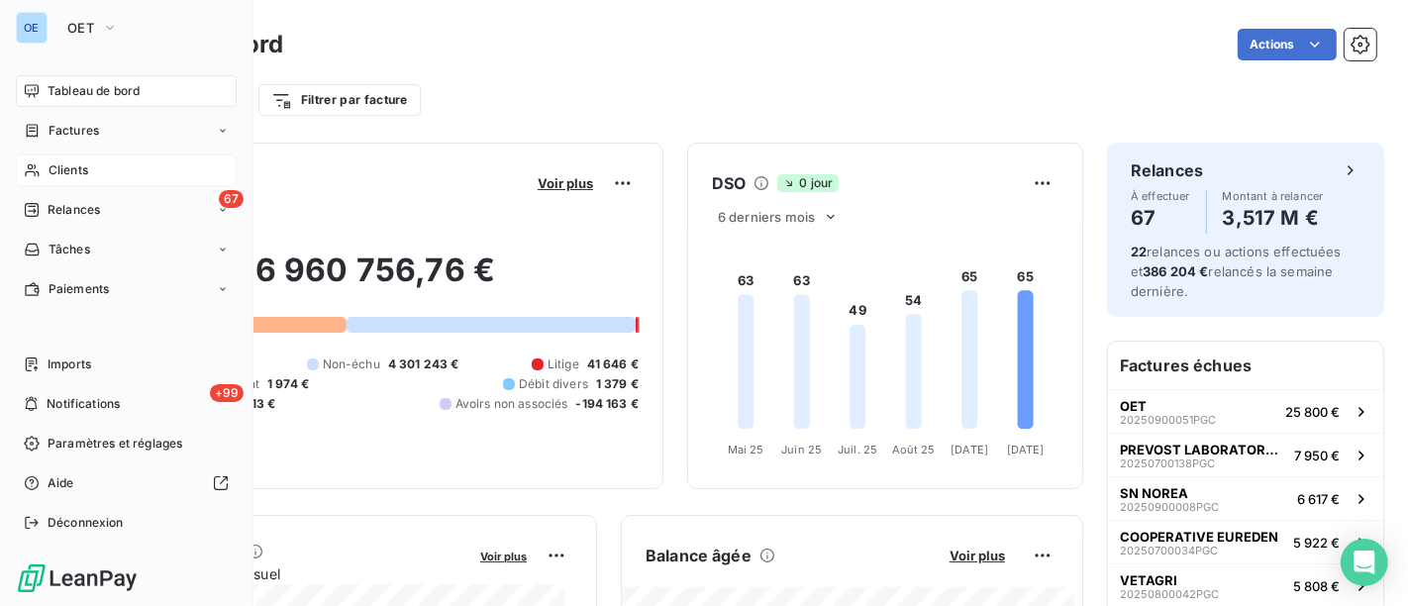
click at [106, 182] on div "Clients" at bounding box center [126, 170] width 221 height 32
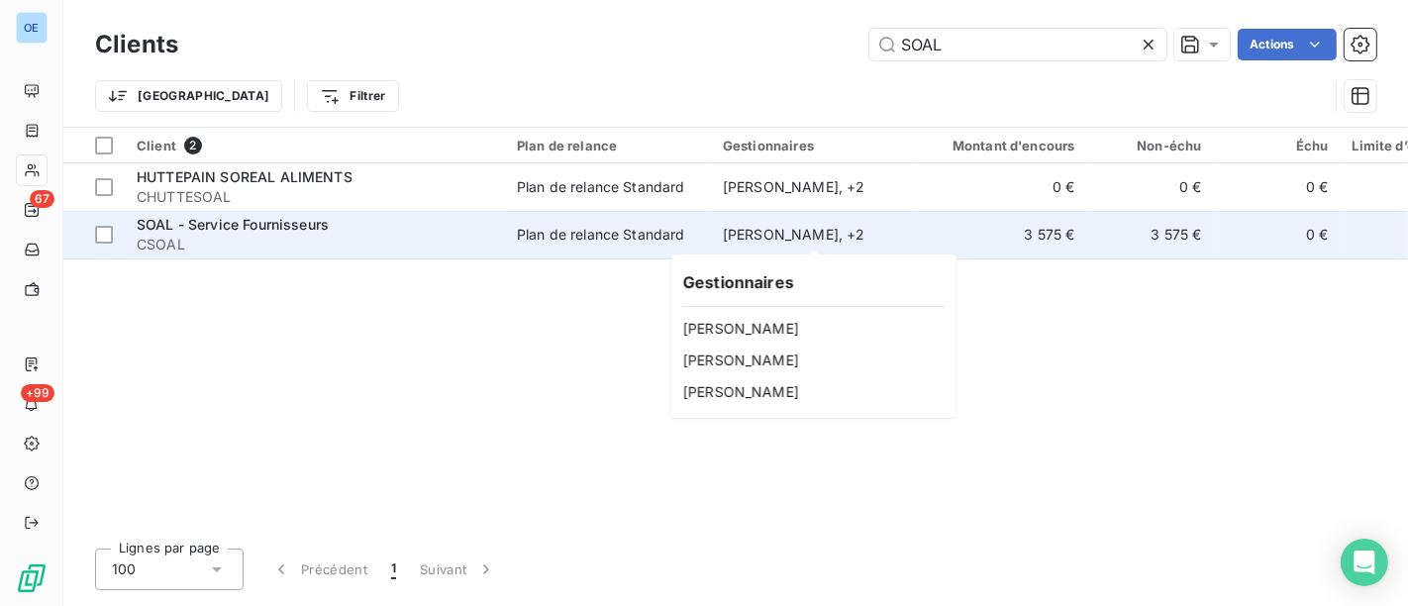
click at [850, 239] on div "[PERSON_NAME] , + 2" at bounding box center [814, 235] width 182 height 20
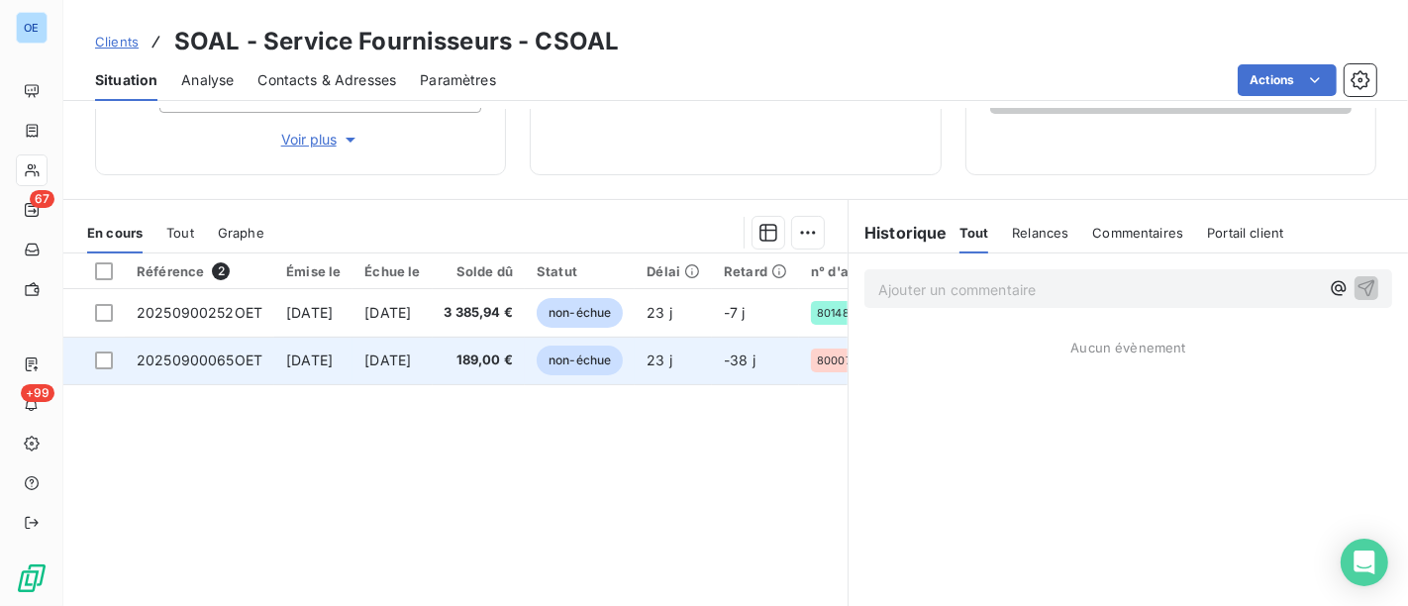
scroll to position [474, 0]
